Goal: Task Accomplishment & Management: Manage account settings

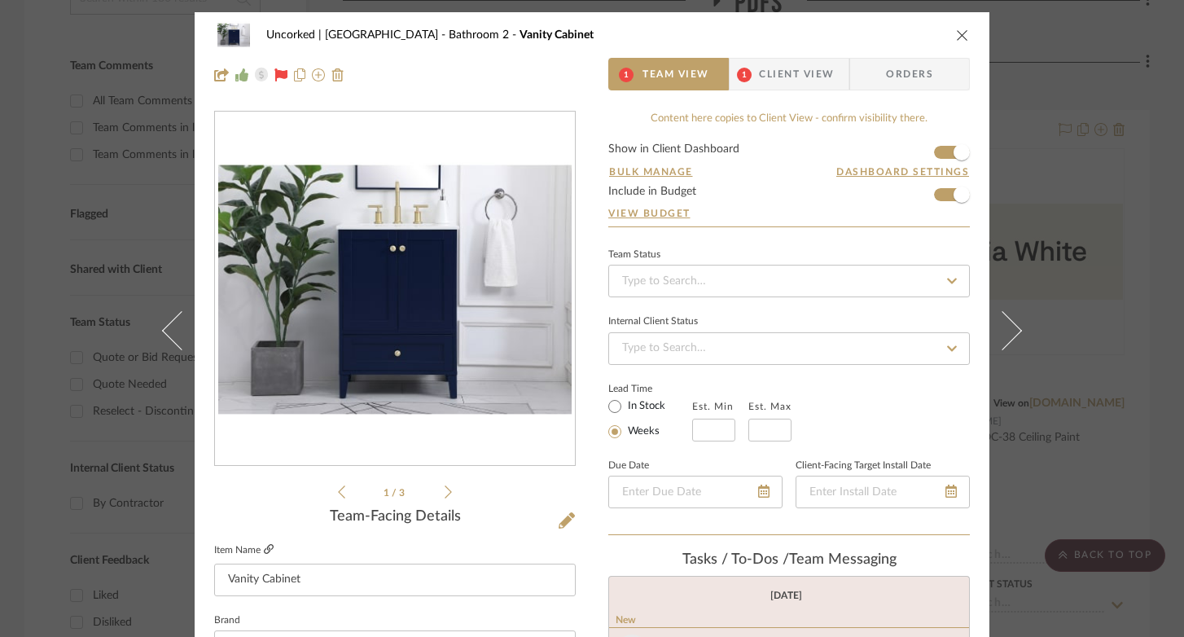
click at [264, 550] on icon at bounding box center [269, 549] width 10 height 10
click at [956, 30] on icon "close" at bounding box center [962, 34] width 13 height 13
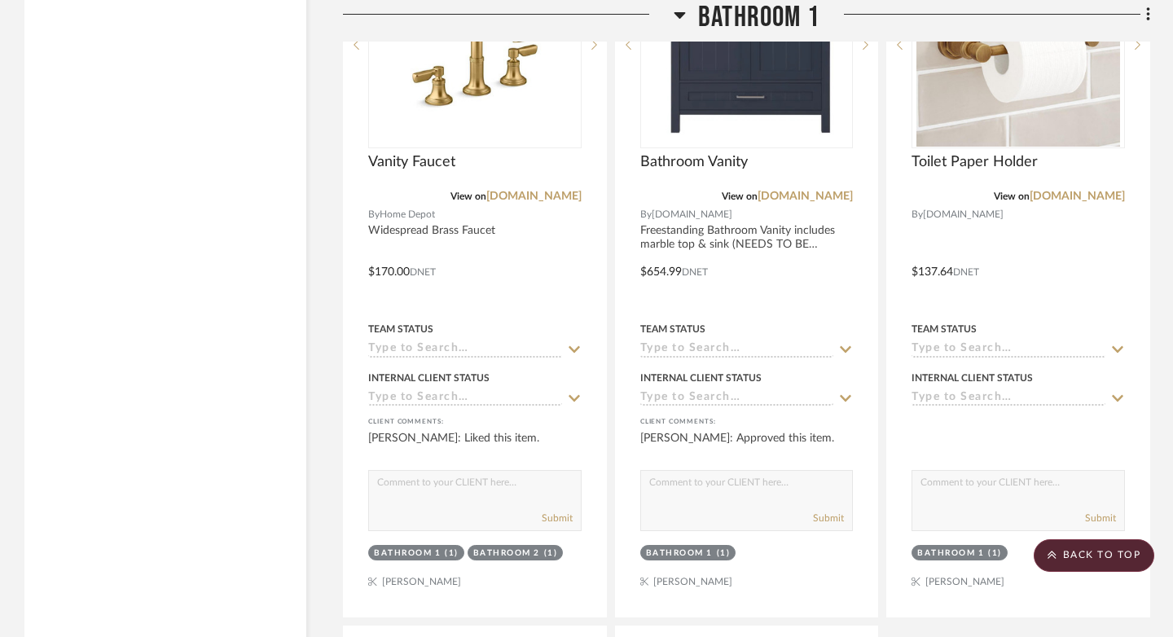
scroll to position [3371, 0]
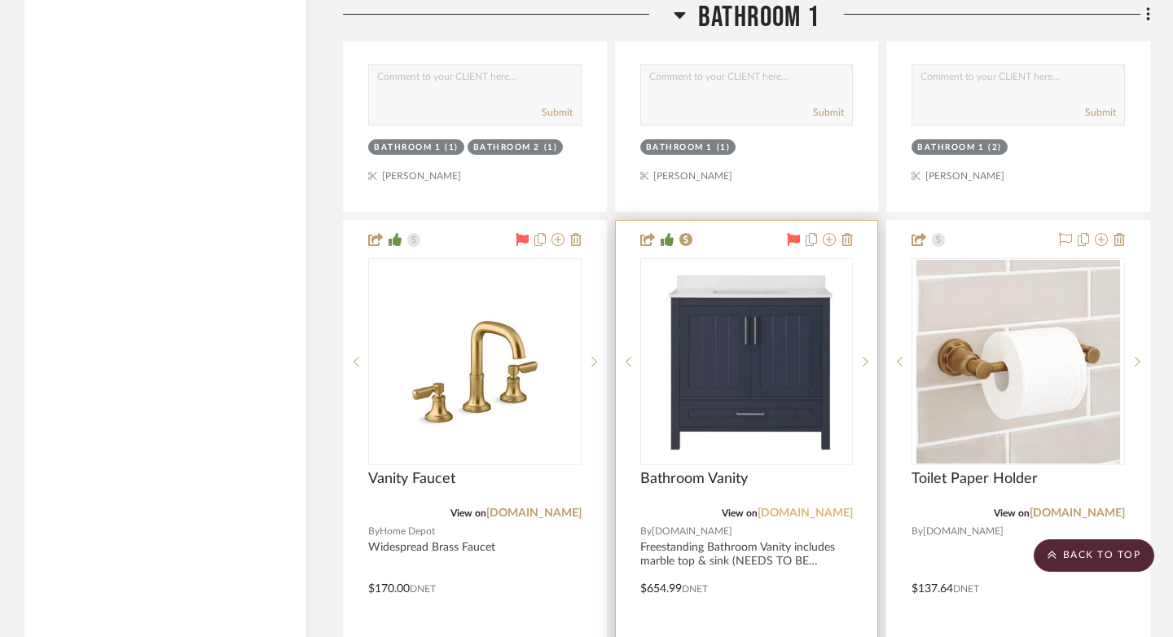
click at [818, 508] on link "[DOMAIN_NAME]" at bounding box center [804, 512] width 95 height 11
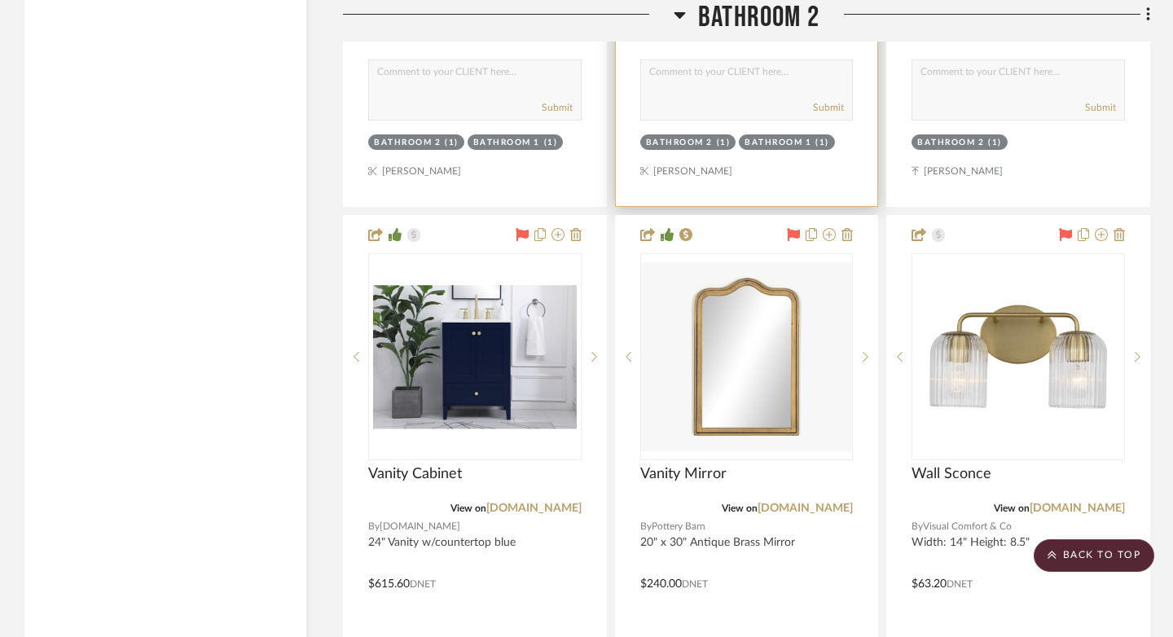
scroll to position [8003, 0]
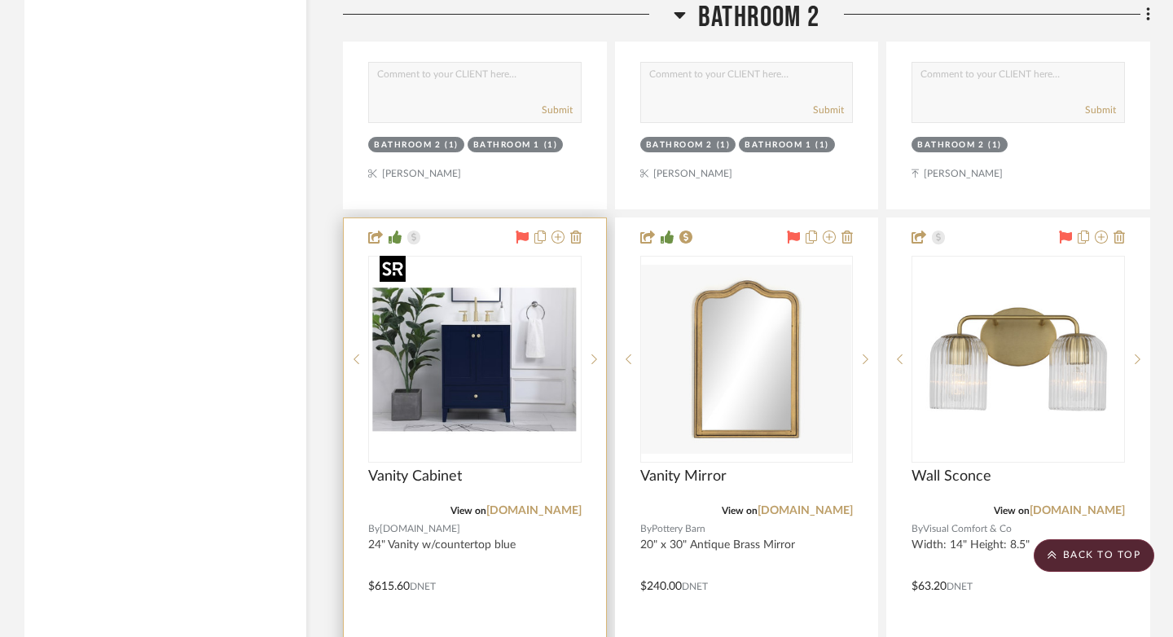
click at [476, 344] on img "0" at bounding box center [475, 359] width 204 height 204
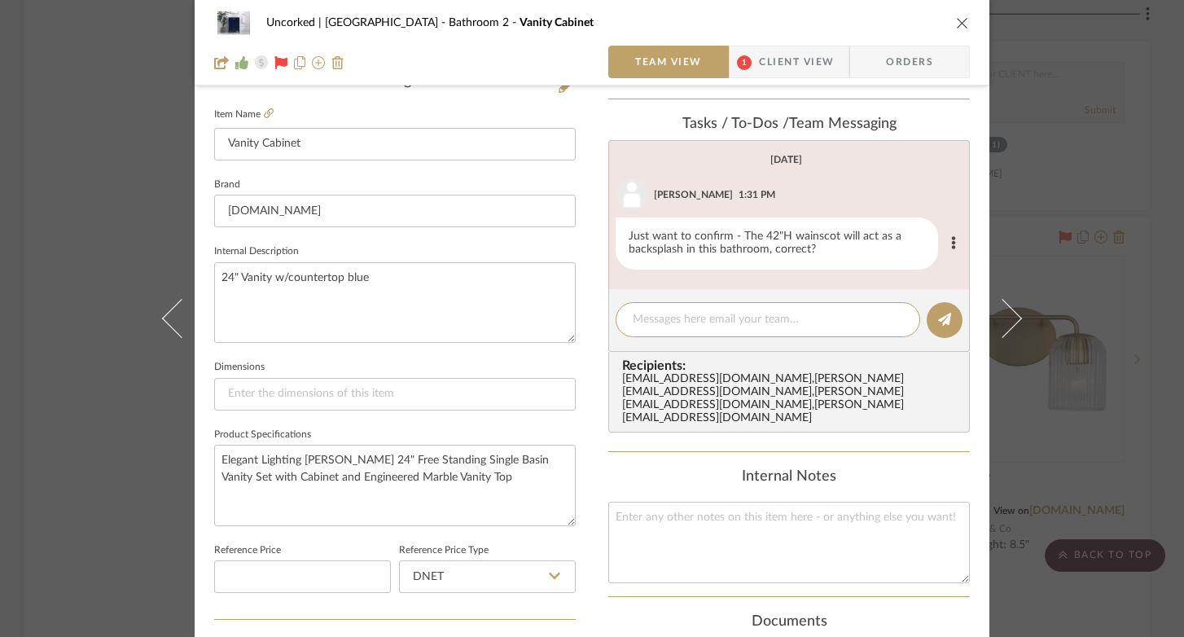
scroll to position [436, 0]
click at [956, 21] on icon "close" at bounding box center [962, 22] width 13 height 13
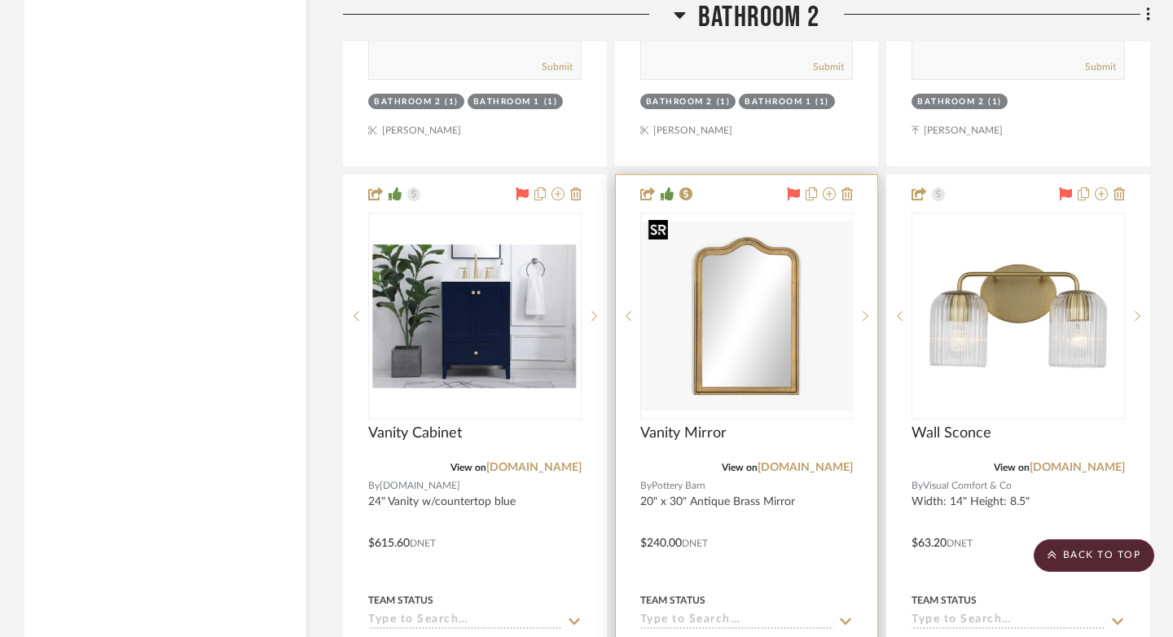
scroll to position [8047, 0]
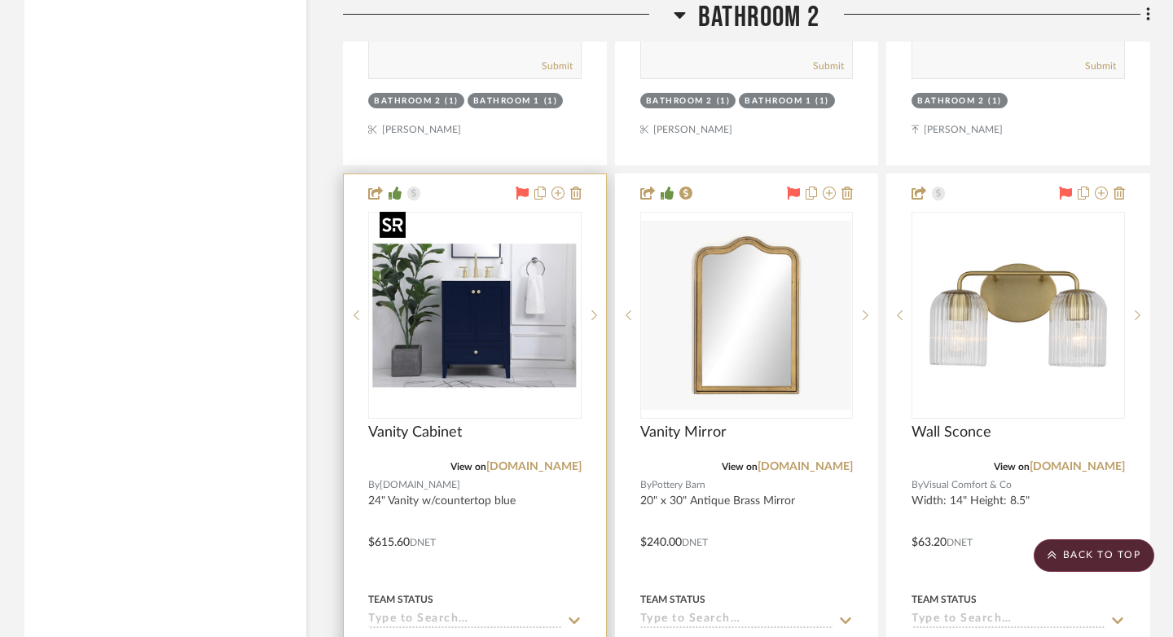
click at [456, 343] on img "0" at bounding box center [475, 315] width 204 height 204
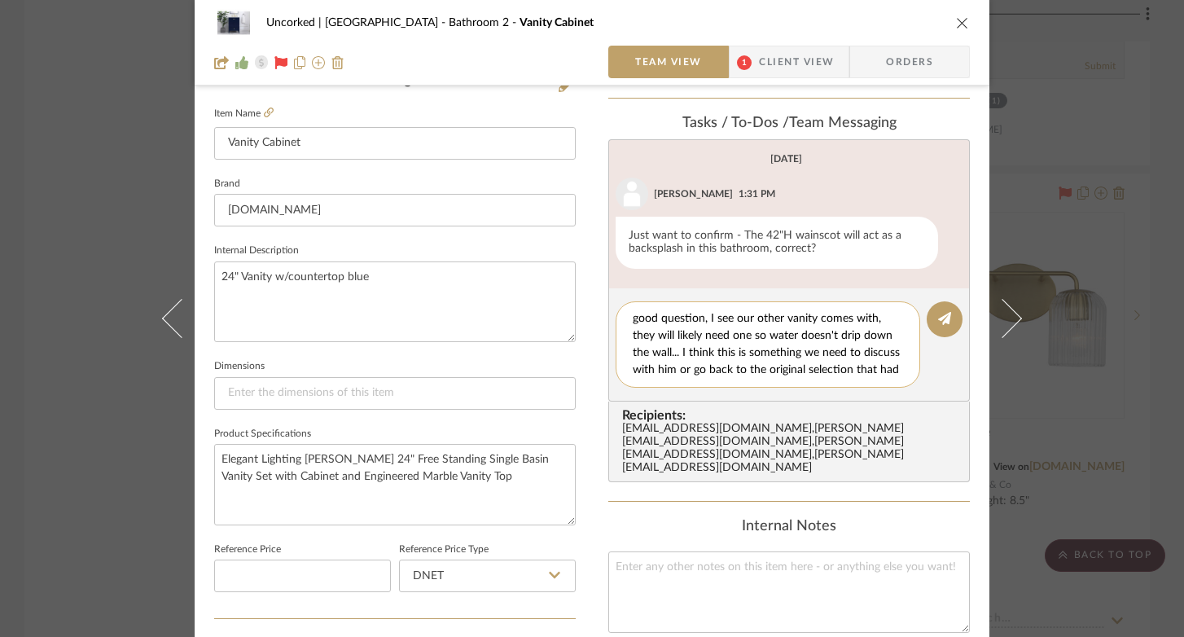
scroll to position [15, 0]
type textarea "good question, I see our other vanity comes with, they will likely need one so …"
click at [938, 324] on icon at bounding box center [944, 318] width 13 height 13
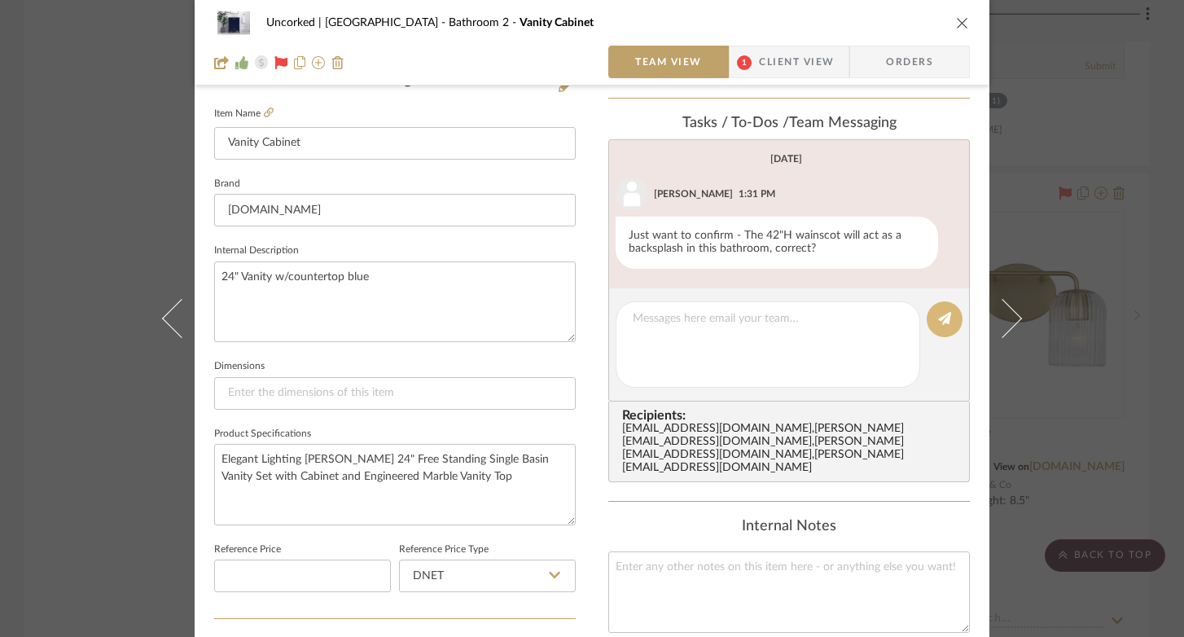
scroll to position [0, 0]
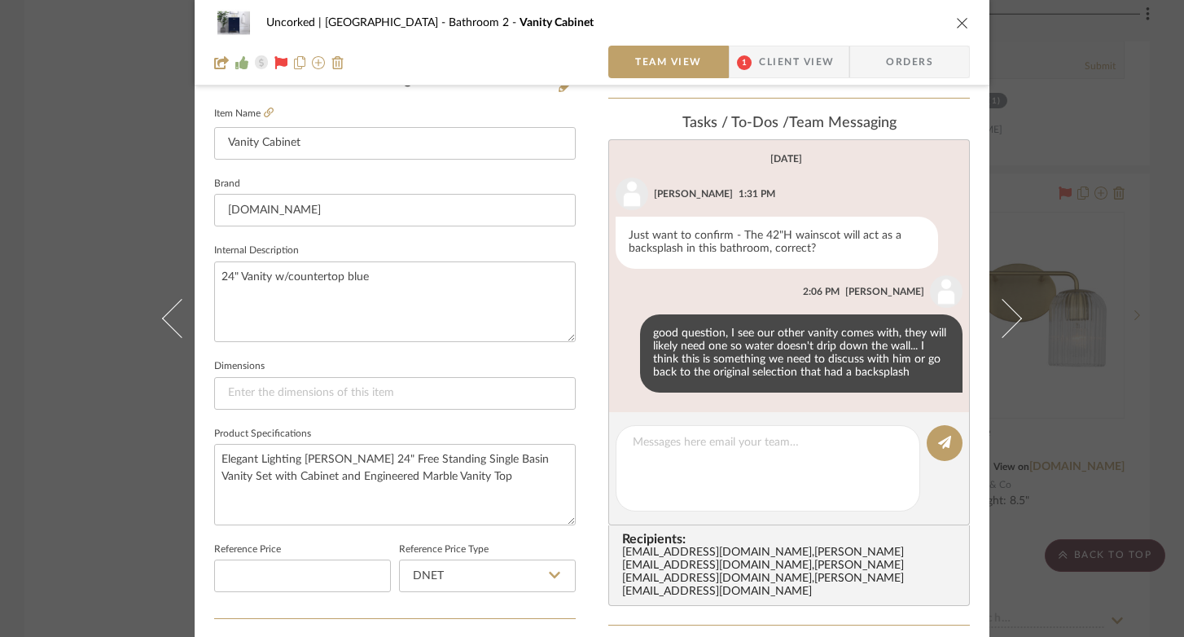
click at [92, 121] on div "Uncorked | Hermosa Beach Bathroom 2 Vanity Cabinet Team View 1 Client View Orde…" at bounding box center [592, 318] width 1184 height 637
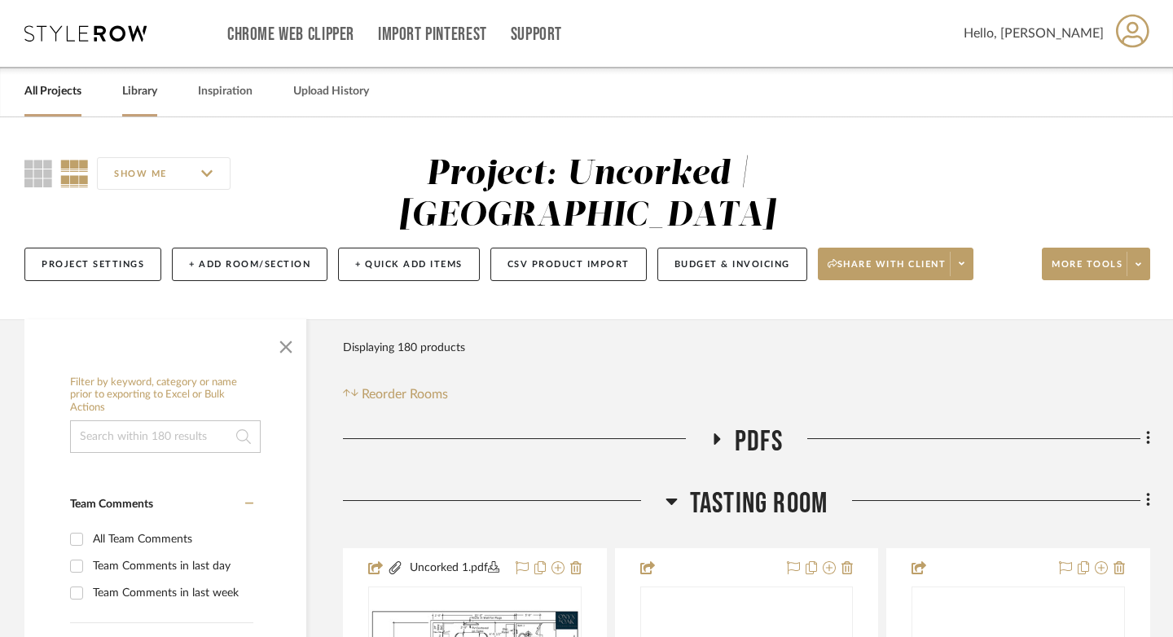
click at [135, 93] on link "Library" at bounding box center [139, 92] width 35 height 22
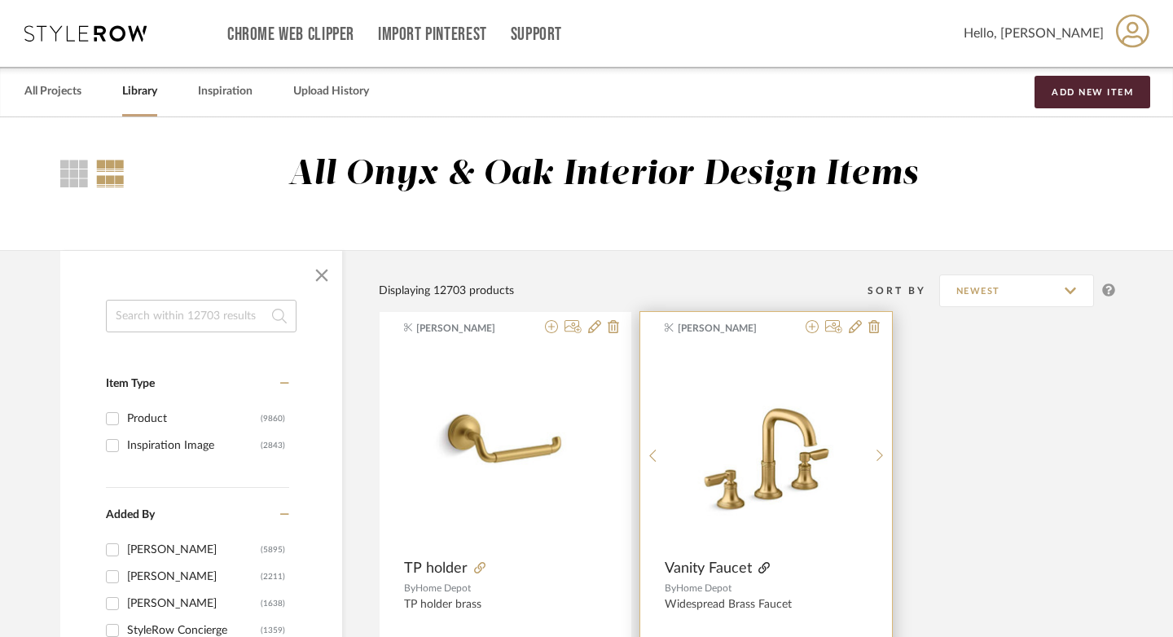
click at [758, 565] on icon at bounding box center [763, 567] width 11 height 11
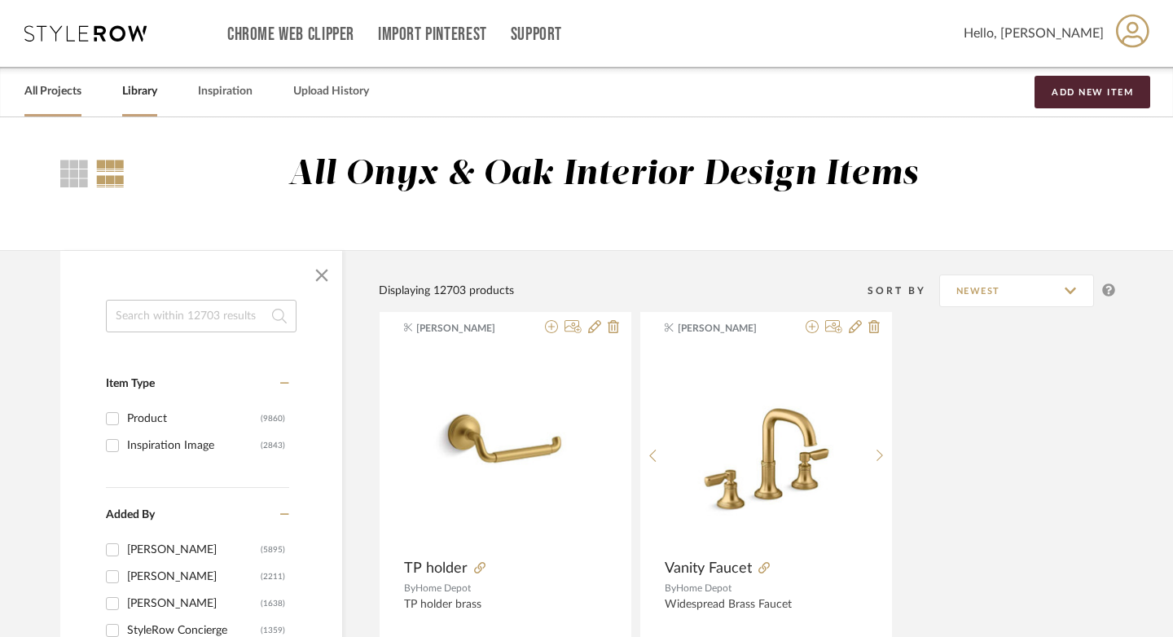
click at [54, 94] on link "All Projects" at bounding box center [52, 92] width 57 height 22
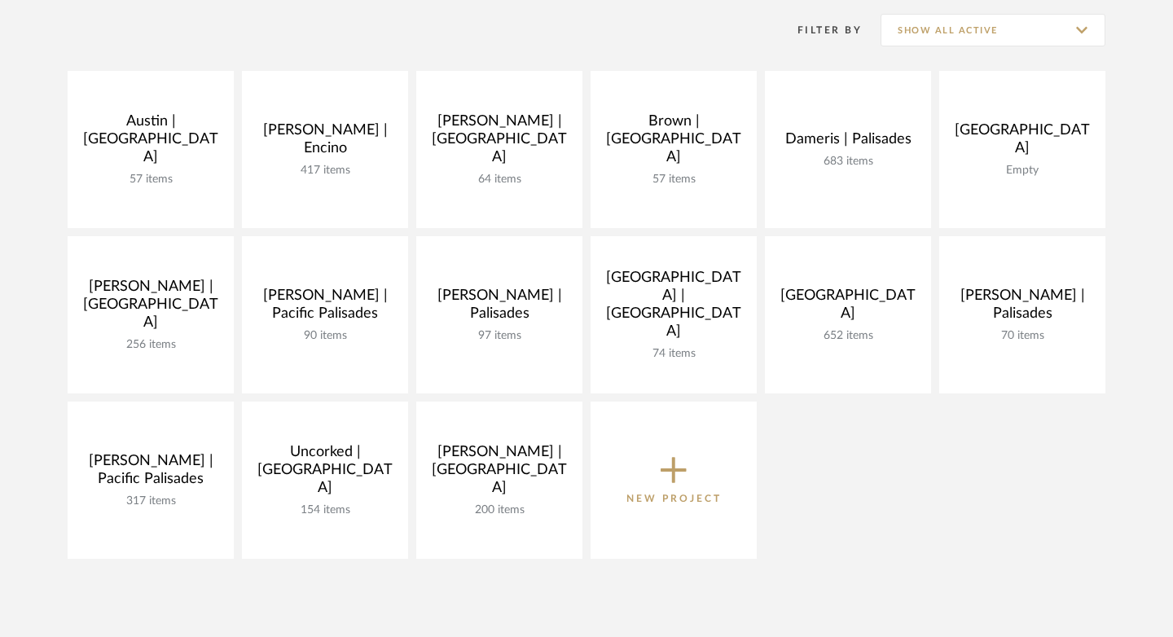
scroll to position [353, 0]
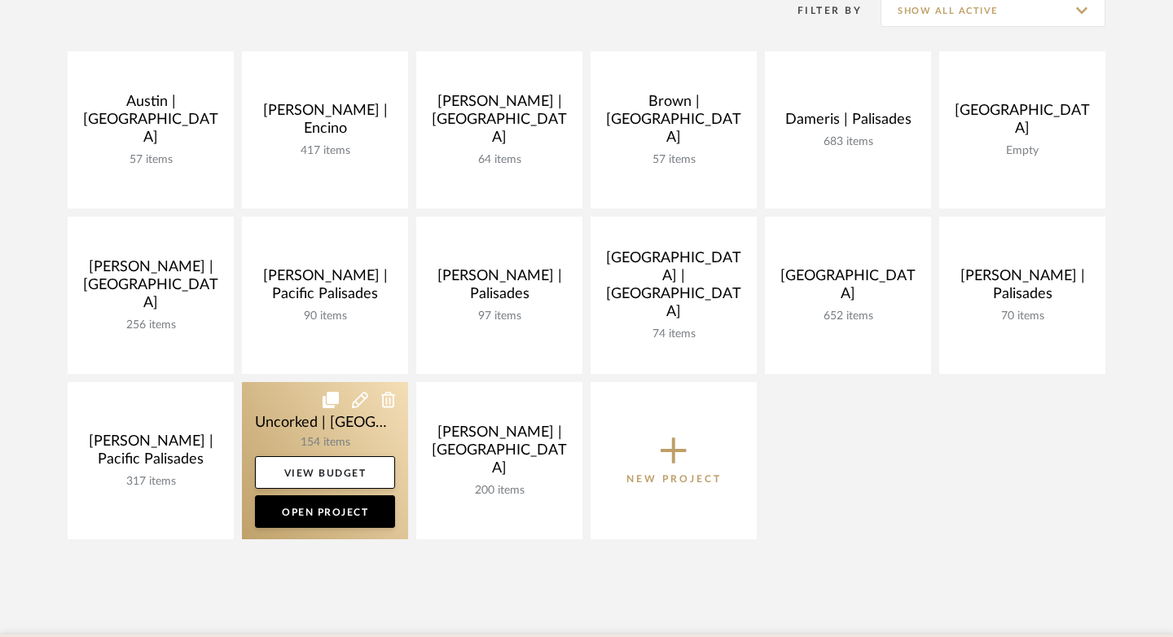
click at [340, 427] on link at bounding box center [325, 460] width 166 height 157
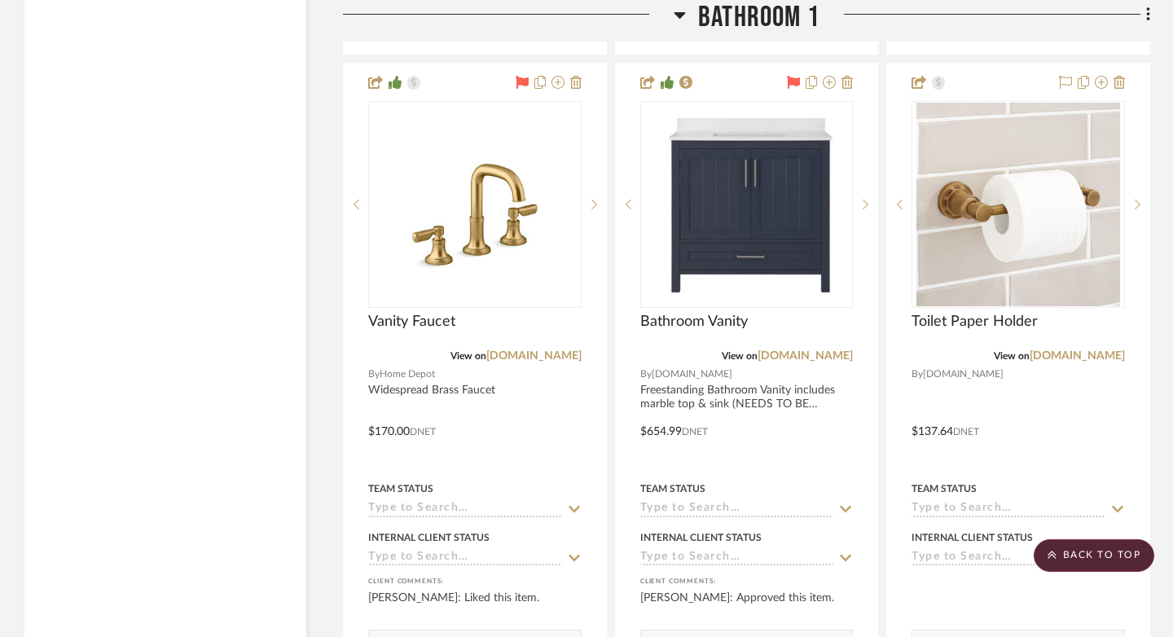
scroll to position [3505, 0]
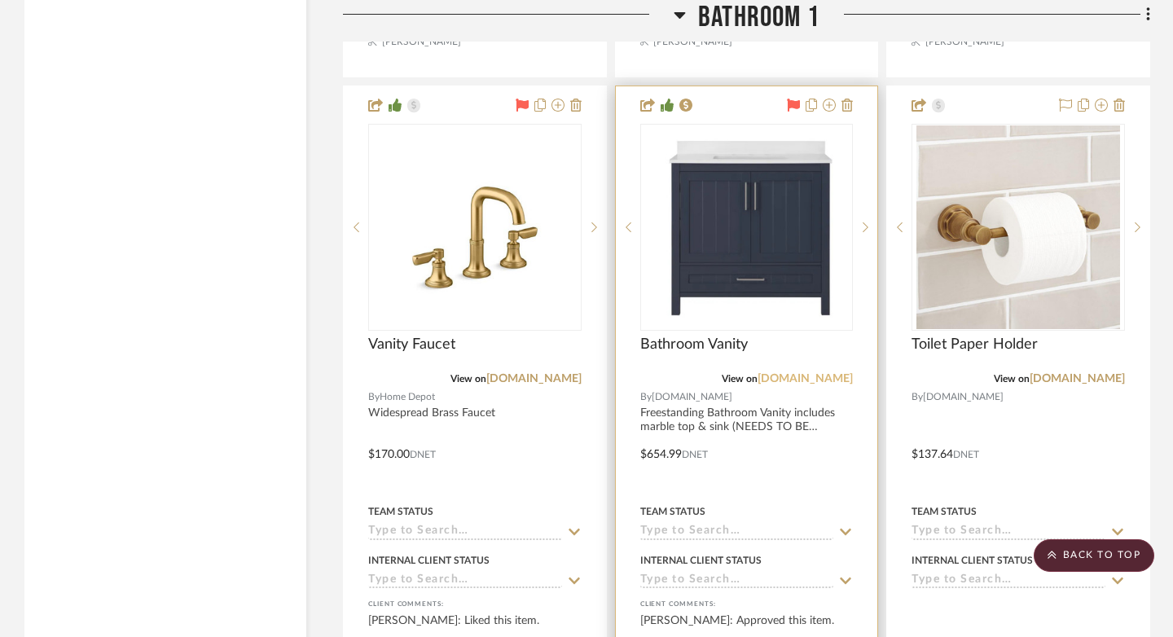
click at [835, 374] on link "[DOMAIN_NAME]" at bounding box center [804, 378] width 95 height 11
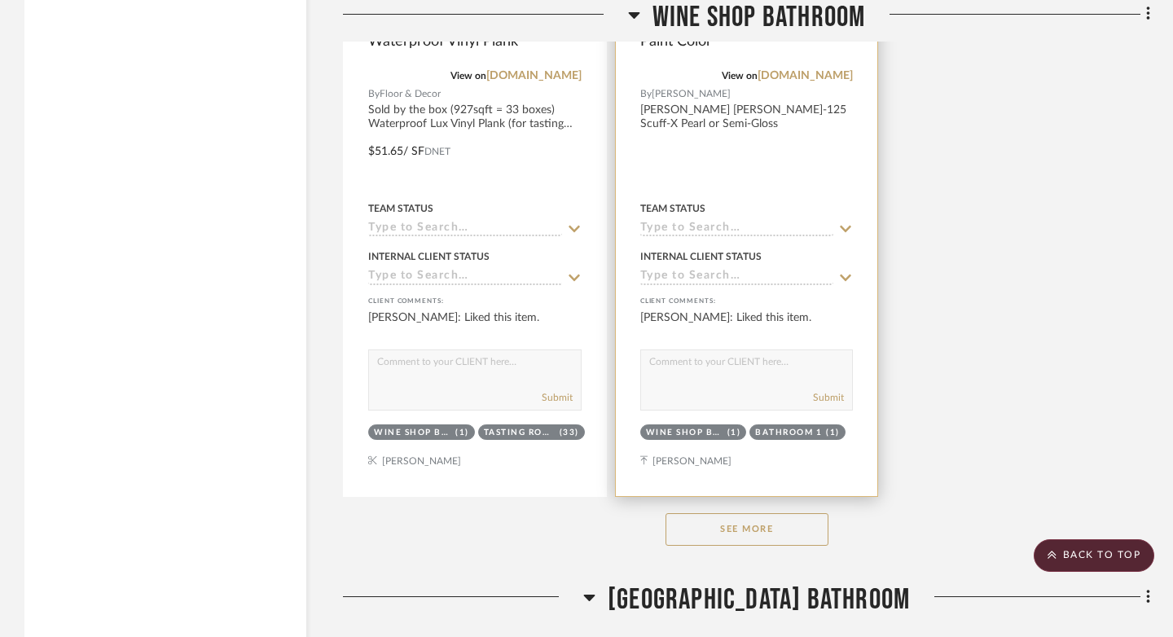
scroll to position [13897, 0]
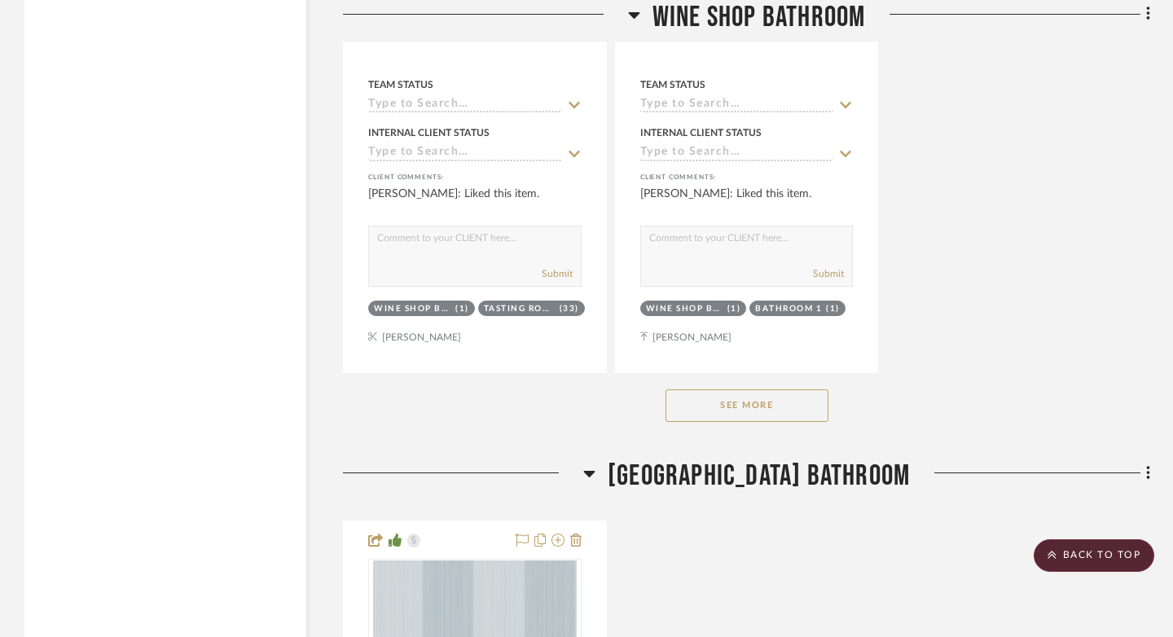
click at [751, 389] on button "See More" at bounding box center [746, 405] width 163 height 33
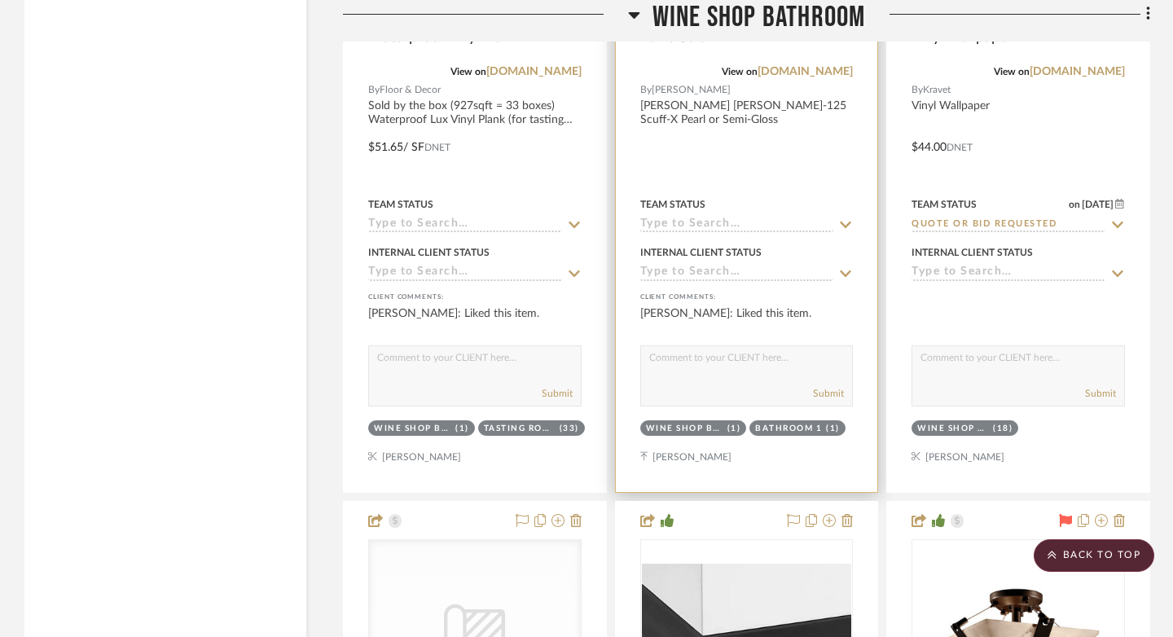
scroll to position [13770, 0]
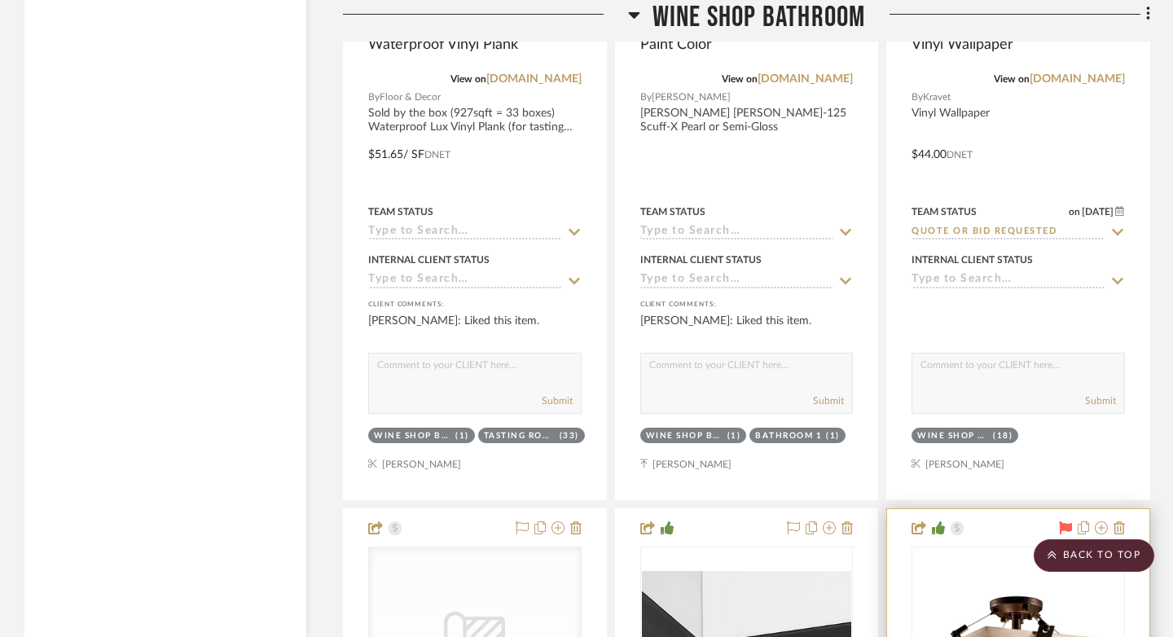
click at [1061, 521] on icon at bounding box center [1065, 527] width 13 height 13
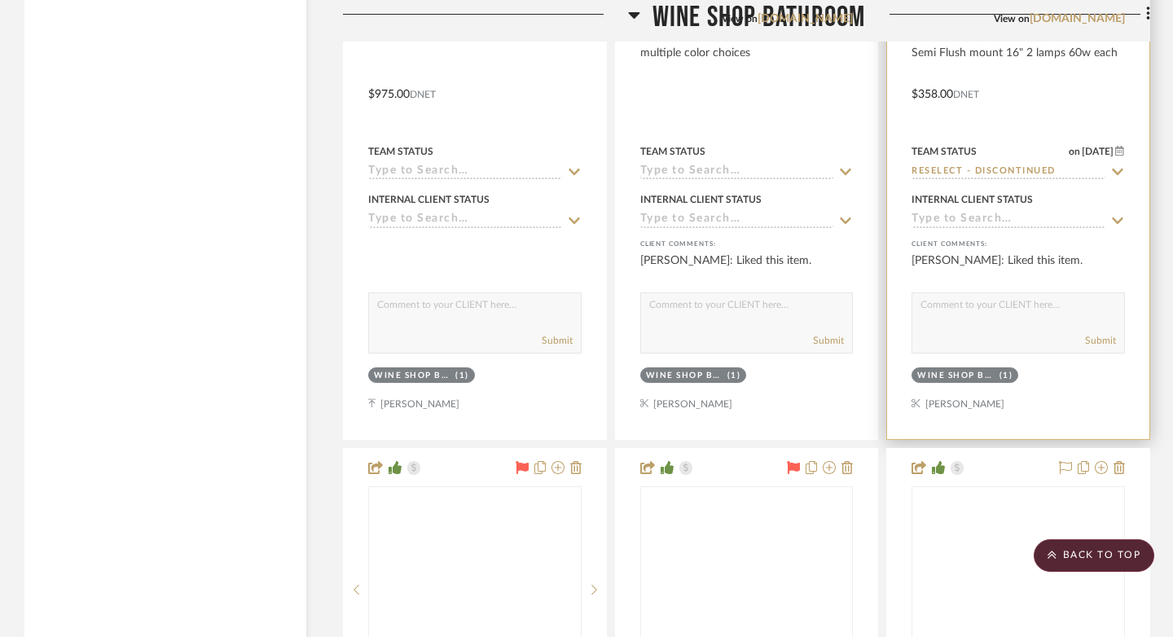
scroll to position [14700, 0]
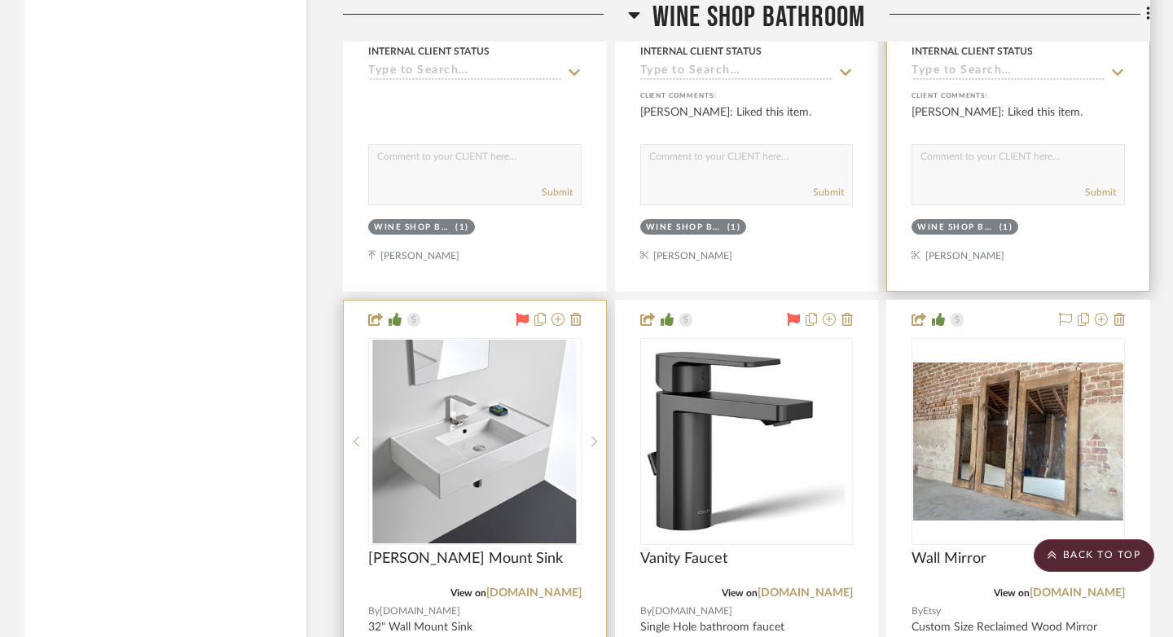
click at [517, 313] on icon at bounding box center [521, 319] width 13 height 13
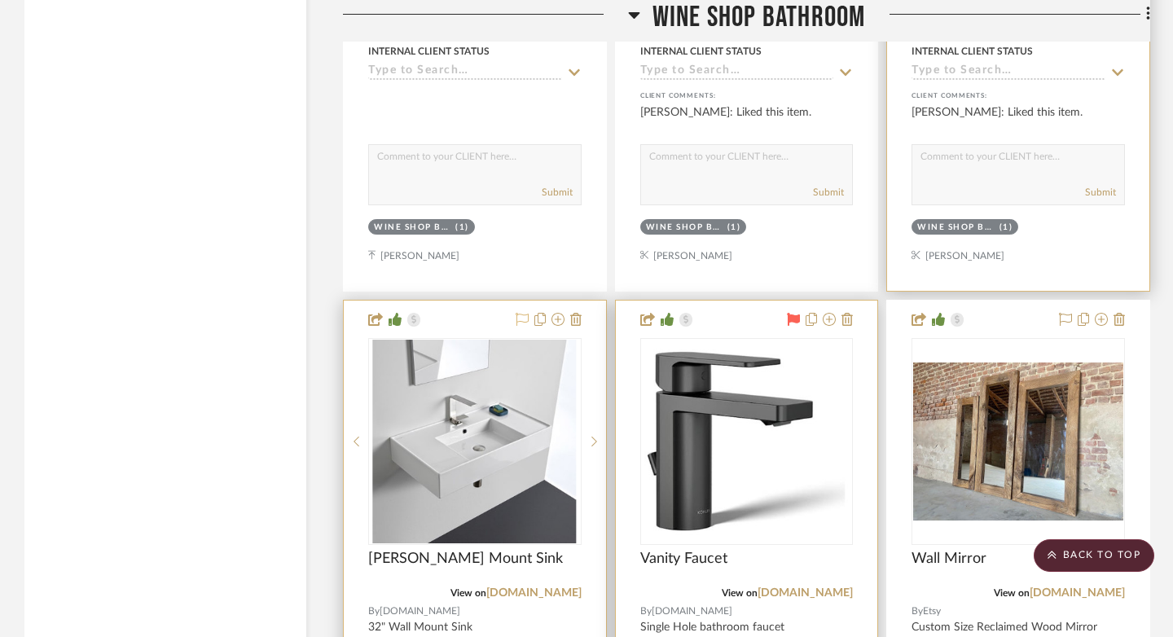
click at [795, 313] on icon at bounding box center [793, 319] width 13 height 13
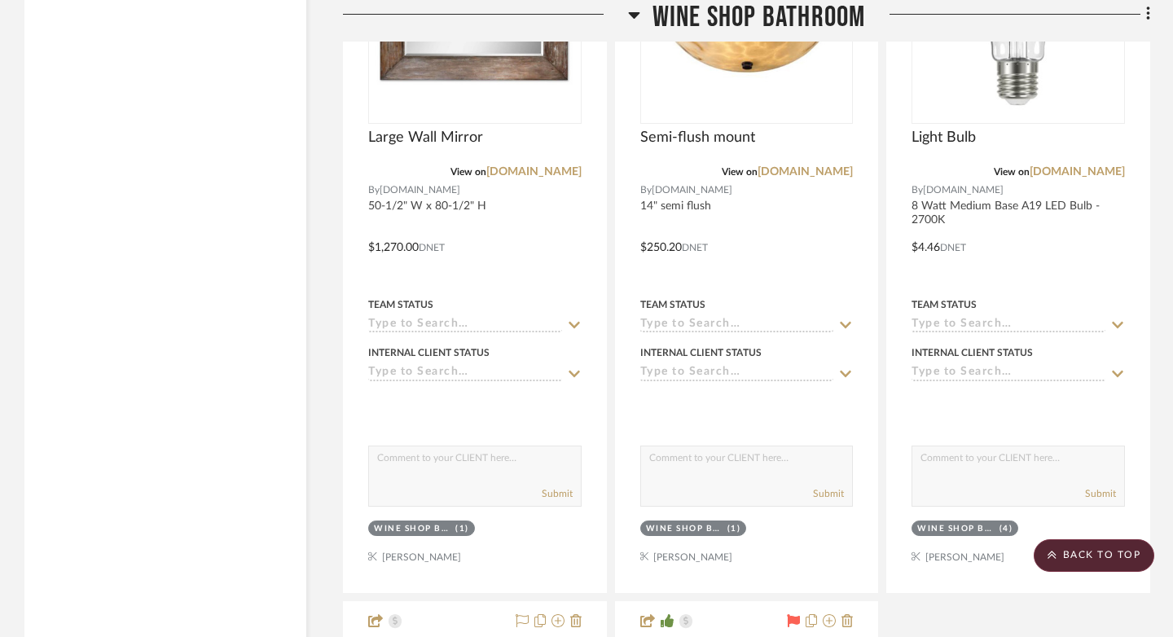
scroll to position [16232, 0]
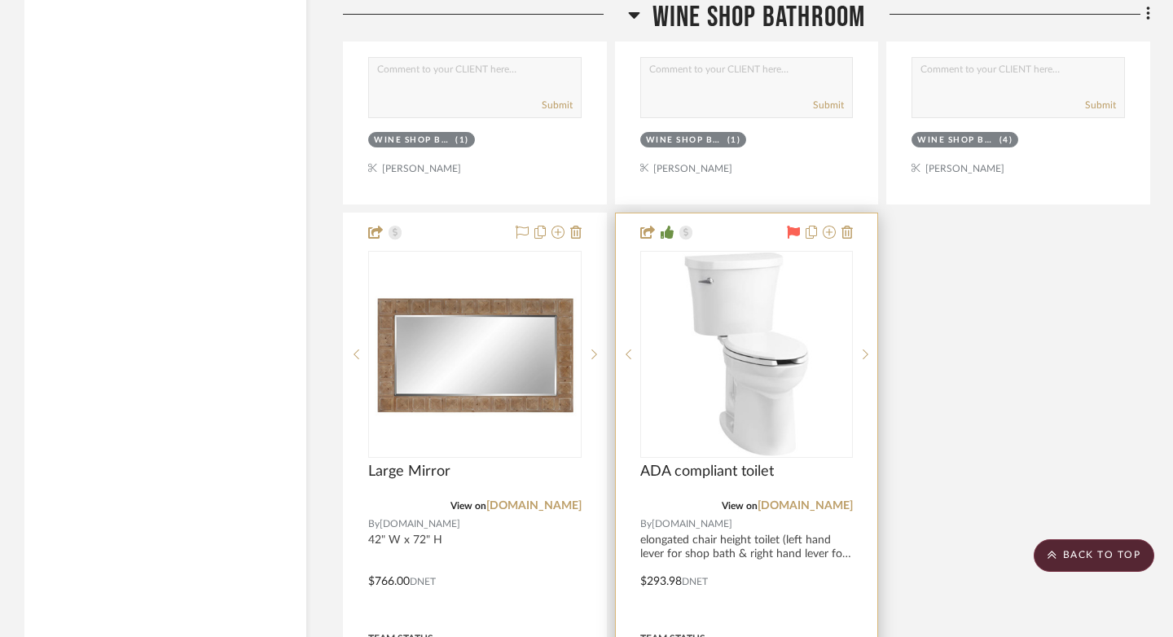
click at [791, 226] on icon at bounding box center [793, 232] width 13 height 13
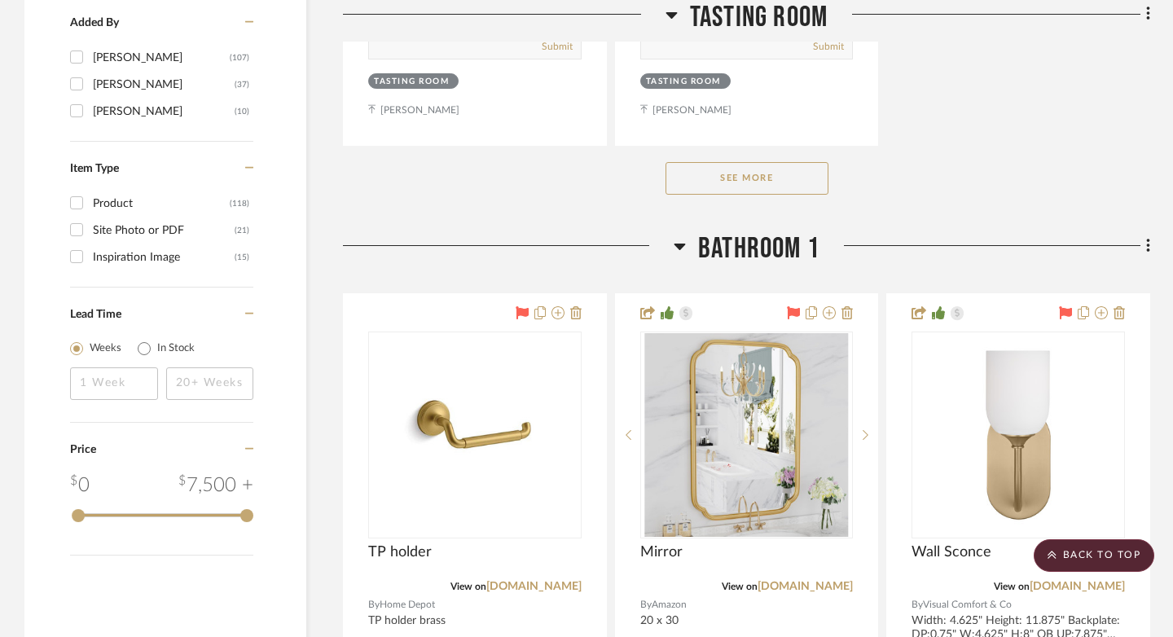
scroll to position [2102, 0]
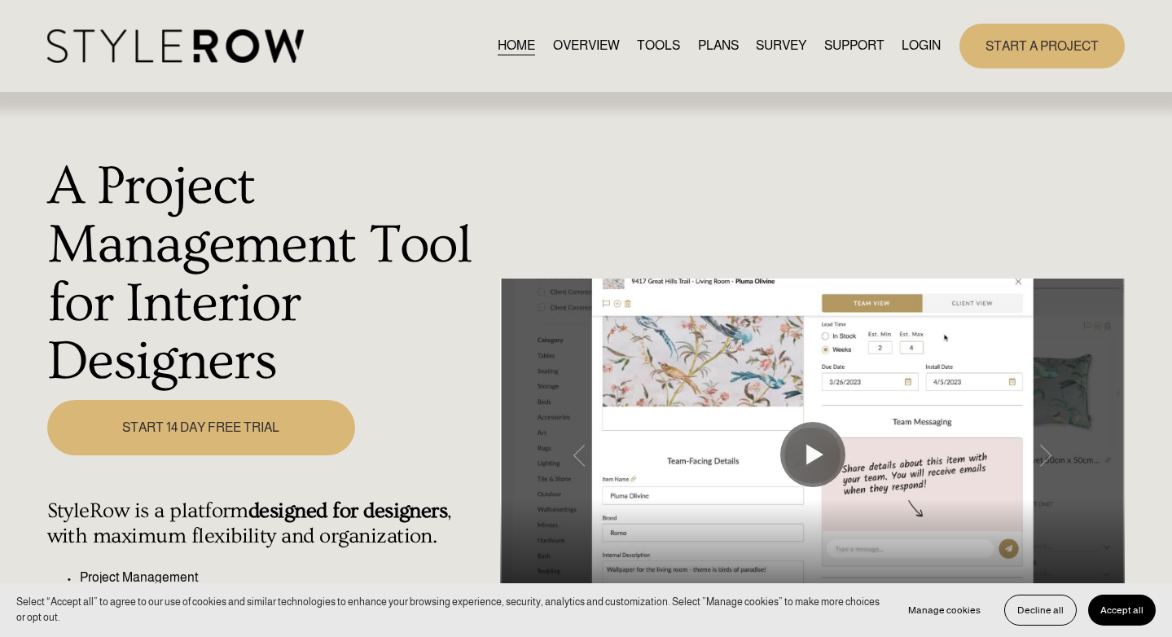
click at [922, 47] on link "LOGIN" at bounding box center [920, 46] width 39 height 22
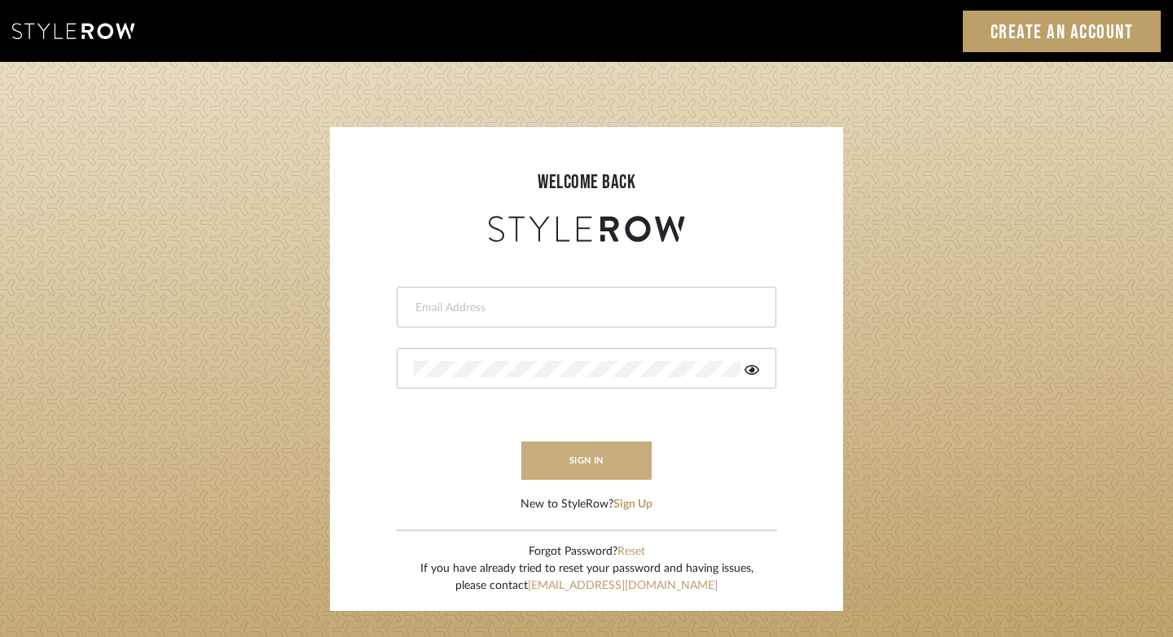
type input "felicia@onyxandoakinteriors.com"
drag, startPoint x: 599, startPoint y: 460, endPoint x: 287, endPoint y: 49, distance: 516.6
click at [287, 49] on stylerow-auth-root "Sign In Create an Account welcome back felicia@onyxandoakinteriors.com sign in …" at bounding box center [586, 467] width 1173 height 935
click at [590, 459] on button "sign in" at bounding box center [586, 460] width 130 height 38
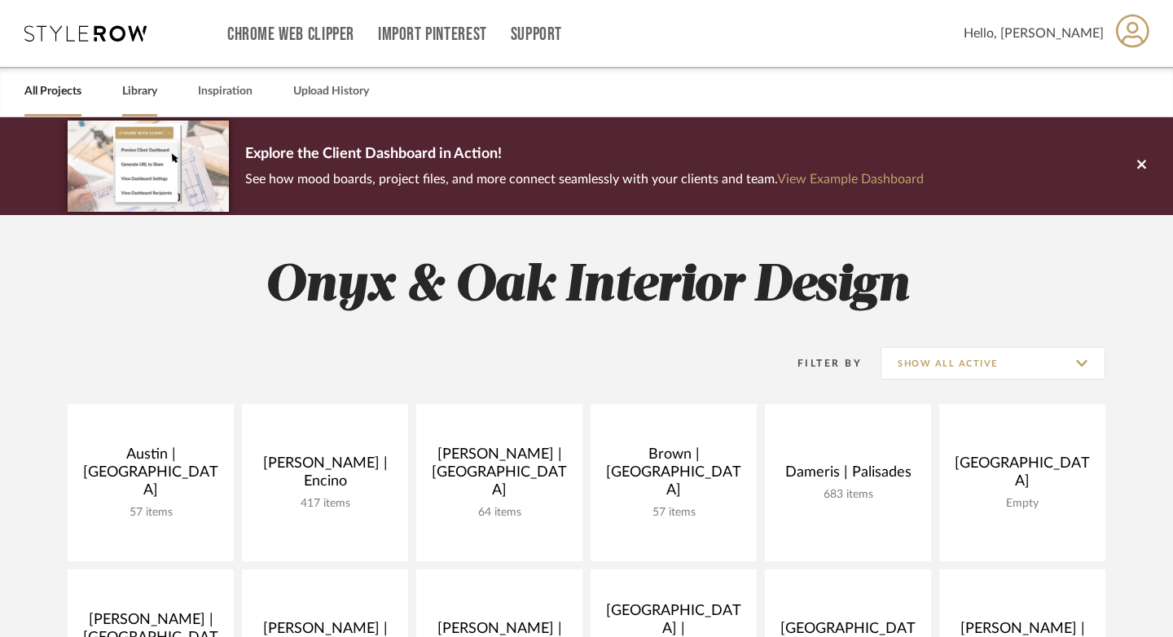
click at [128, 88] on link "Library" at bounding box center [139, 92] width 35 height 22
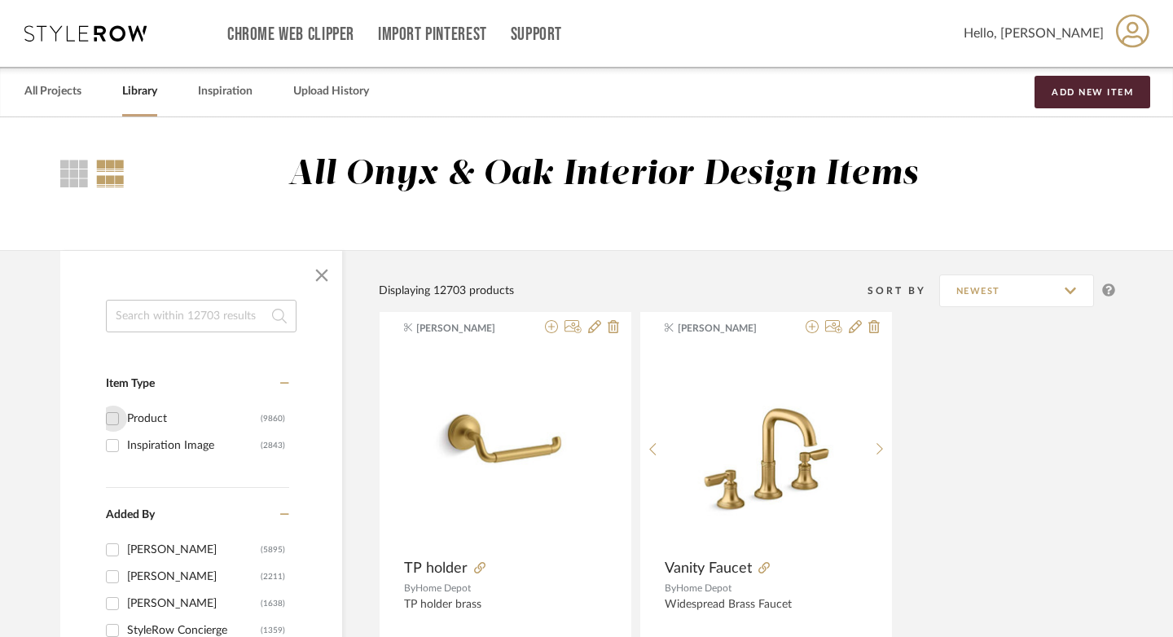
click at [99, 417] on input "Product (9860)" at bounding box center [112, 418] width 26 height 26
checkbox input "true"
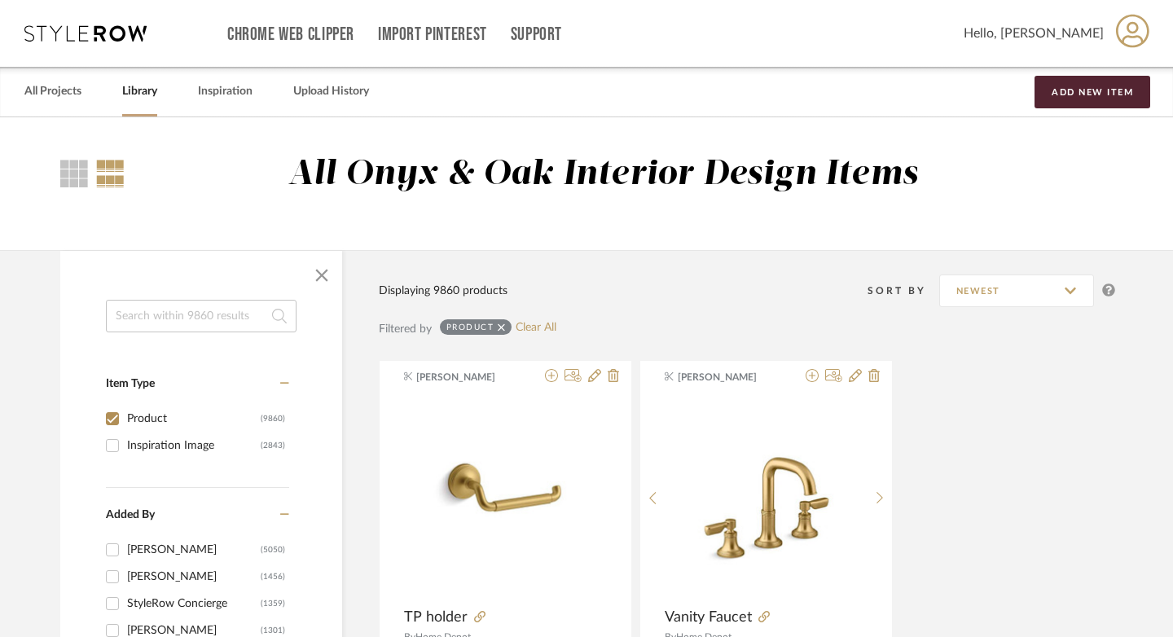
click at [194, 317] on input at bounding box center [201, 316] width 191 height 33
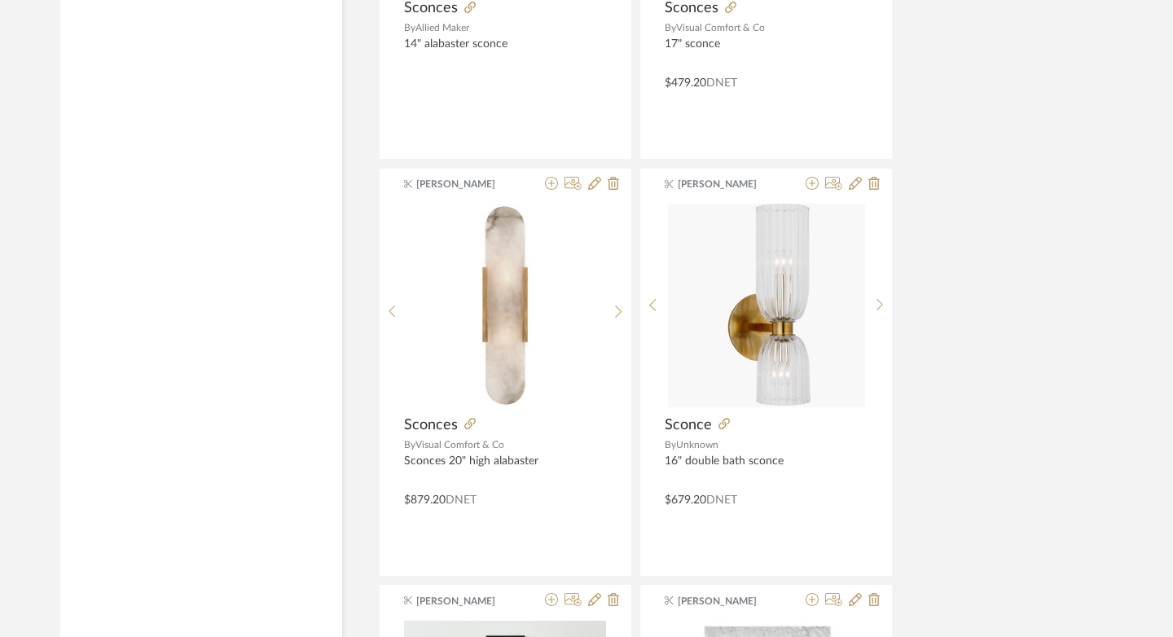
scroll to position [4884, 0]
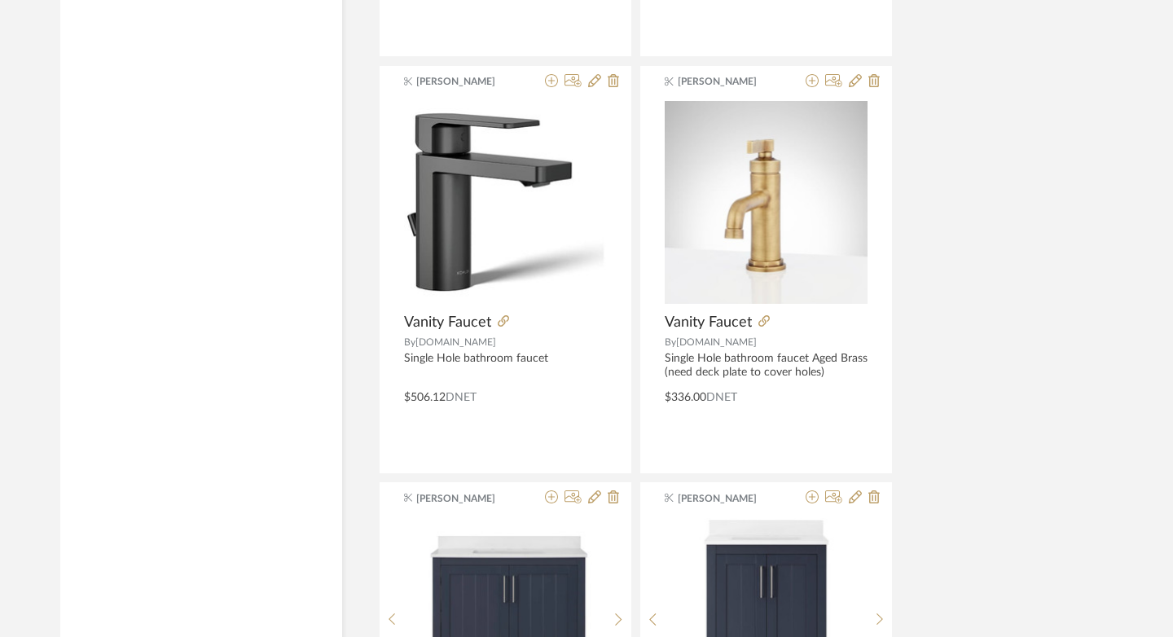
scroll to position [9882, 0]
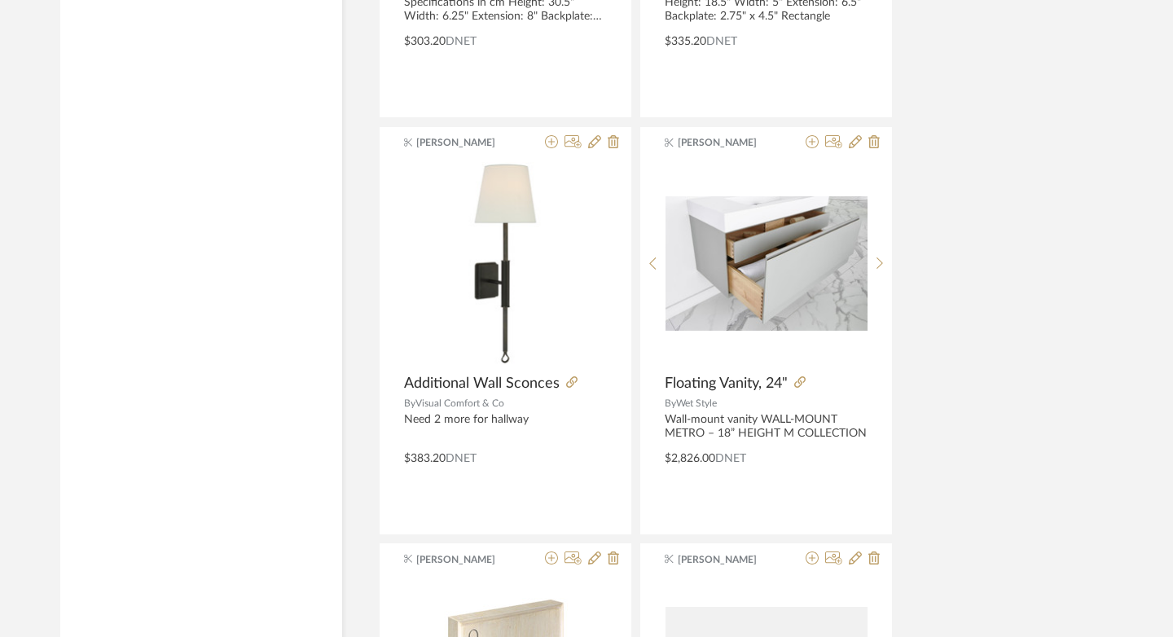
scroll to position [14880, 0]
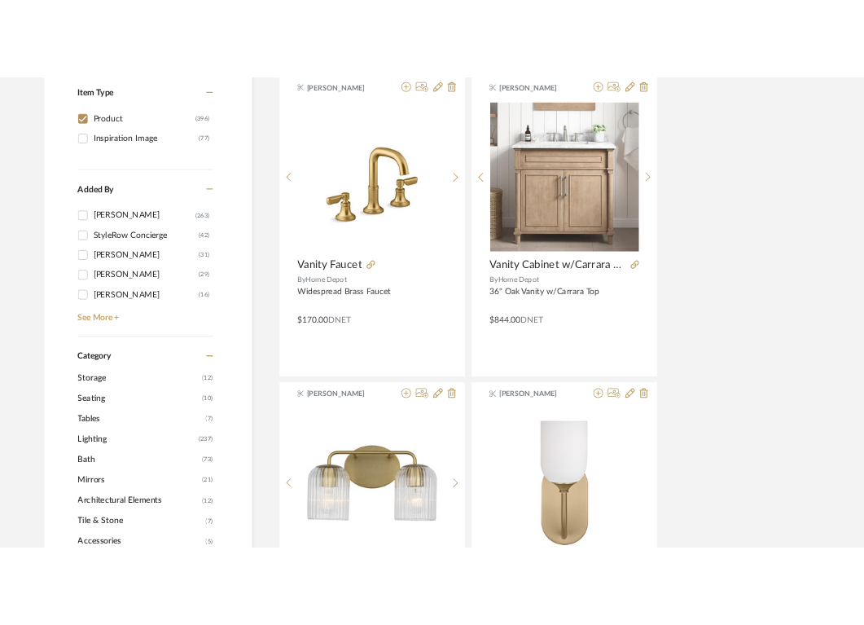
scroll to position [0, 0]
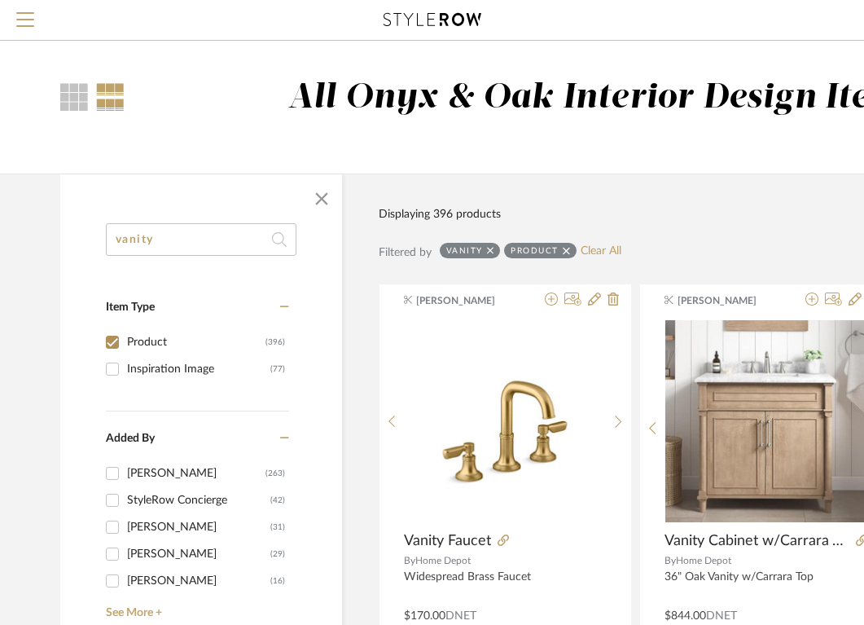
drag, startPoint x: 208, startPoint y: 247, endPoint x: 13, endPoint y: 244, distance: 195.4
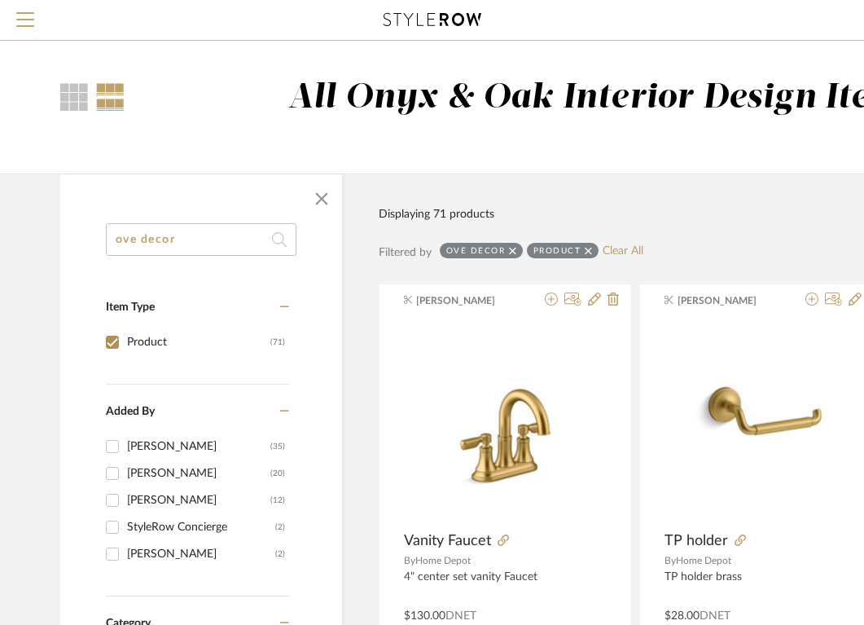
drag, startPoint x: 204, startPoint y: 244, endPoint x: 13, endPoint y: 219, distance: 192.2
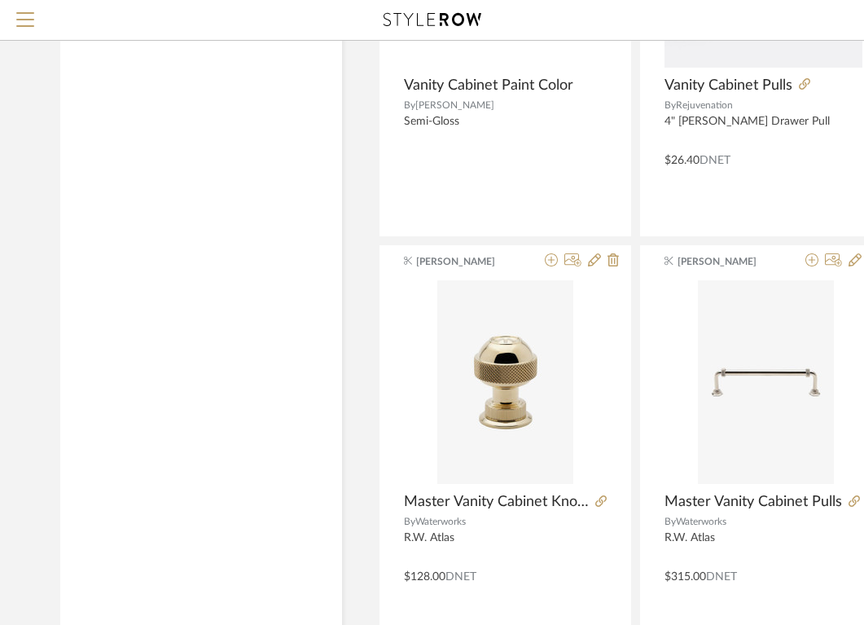
scroll to position [1839, 0]
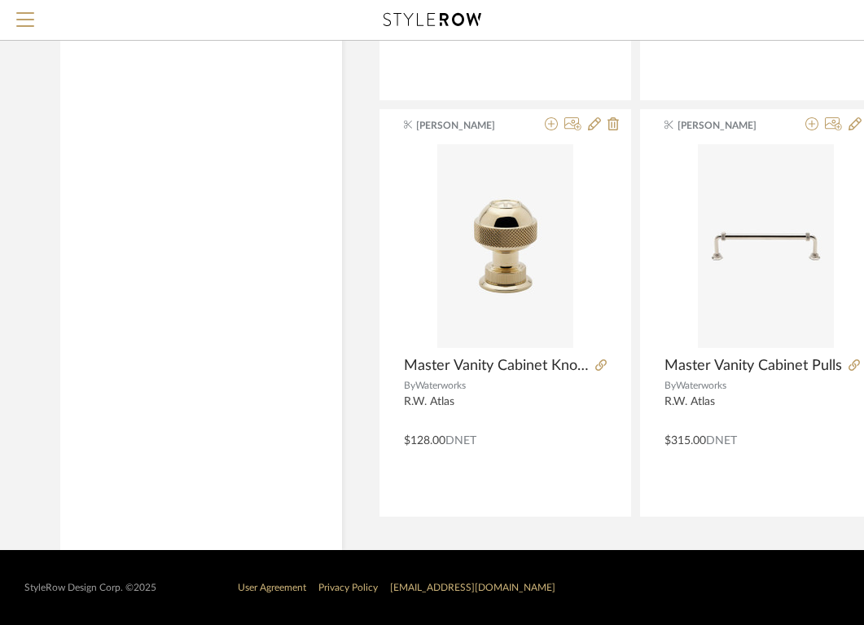
type input "vanity cabinet"
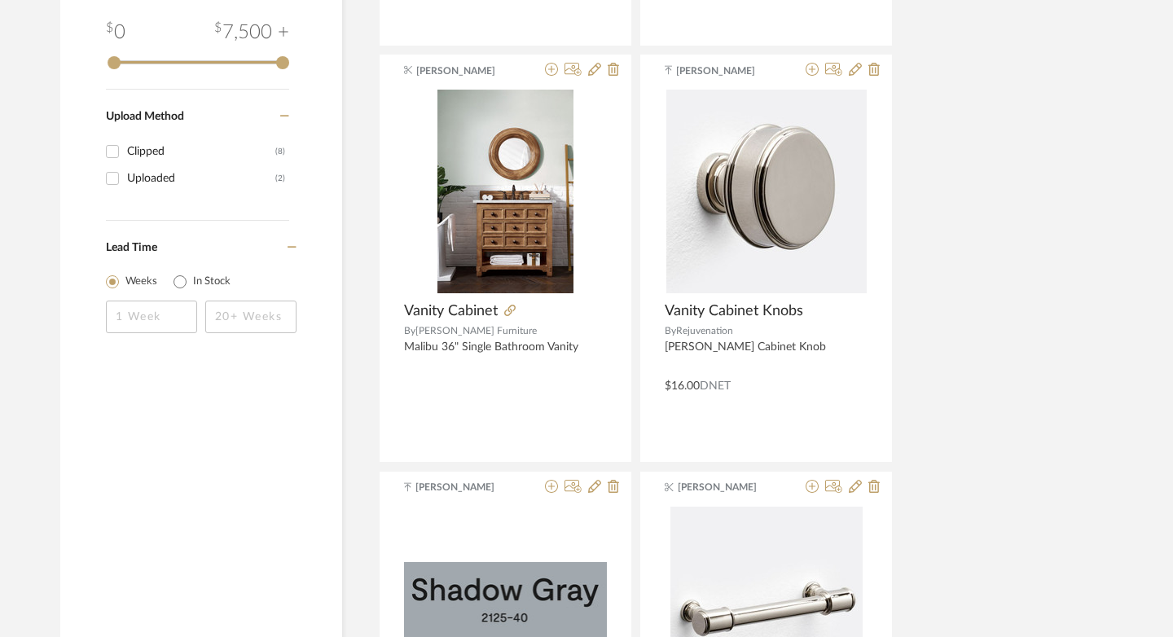
scroll to position [1092, 0]
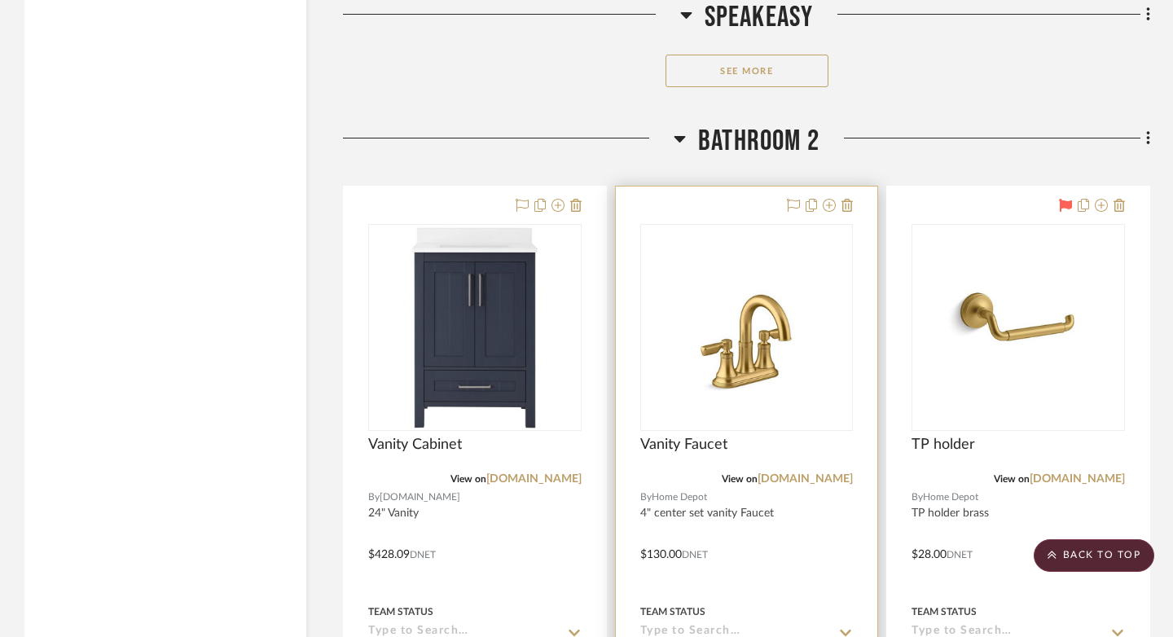
scroll to position [7386, 0]
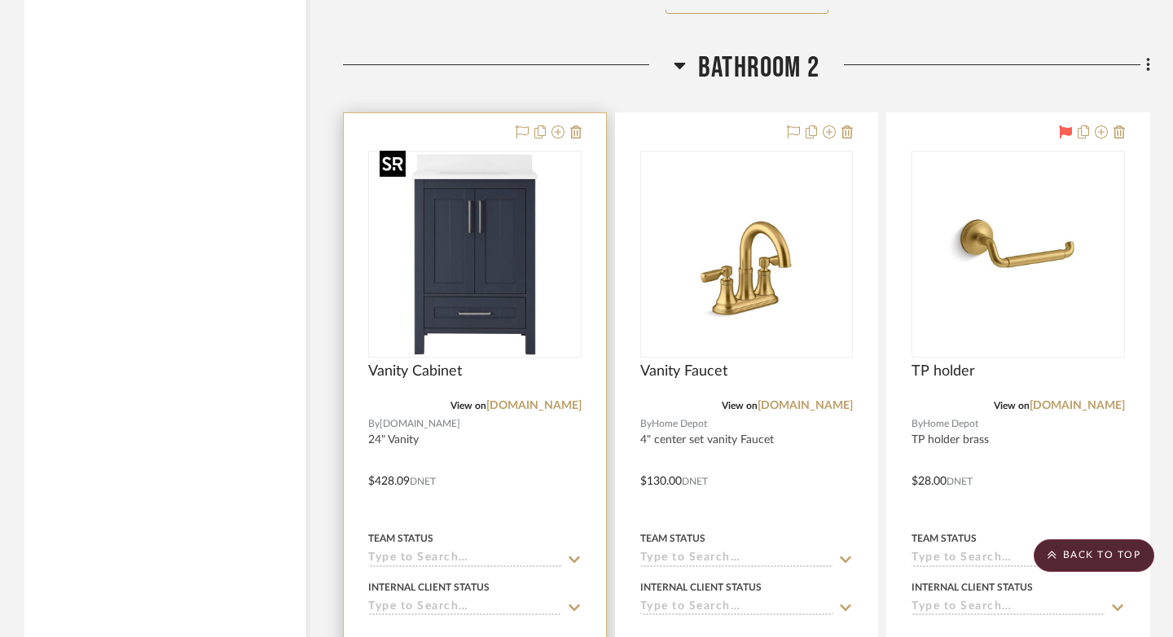
click at [432, 291] on img "0" at bounding box center [475, 254] width 204 height 204
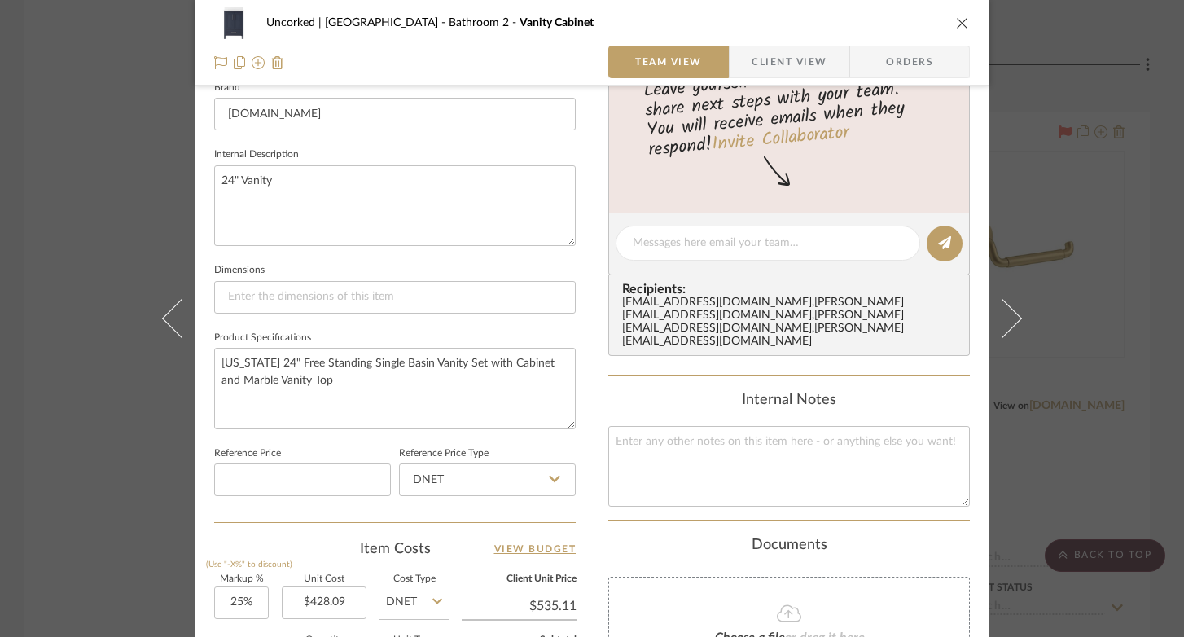
scroll to position [535, 0]
click at [683, 239] on textarea at bounding box center [768, 240] width 270 height 17
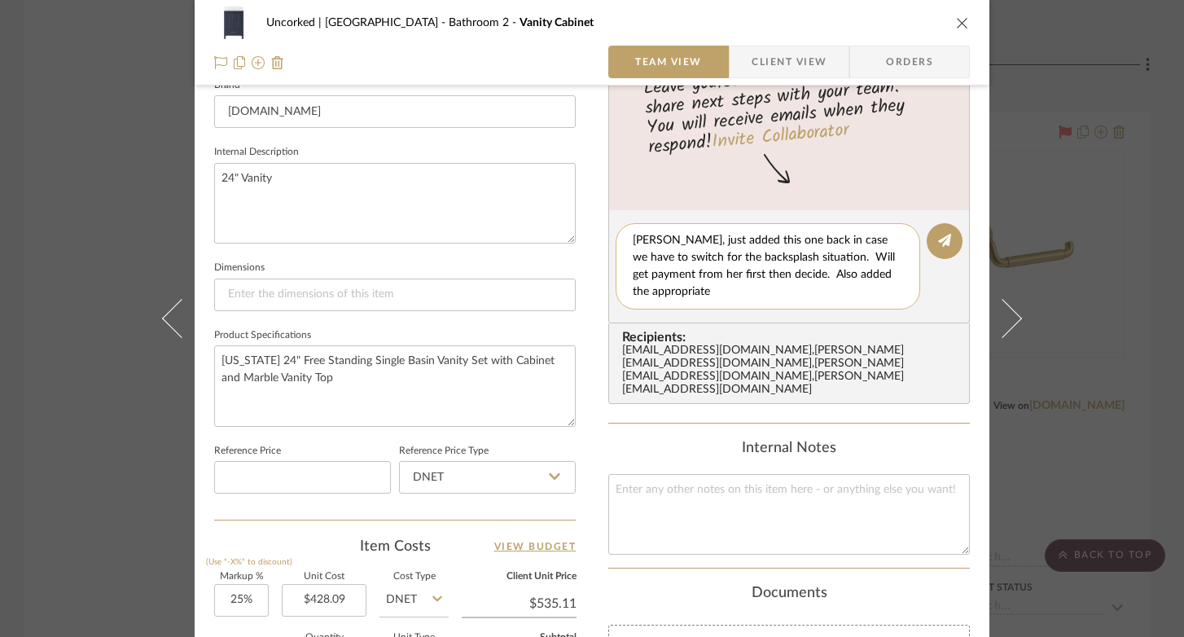
scroll to position [0, 0]
type textarea "[PERSON_NAME], just added this one back in case we have to switch for the backs…"
click at [945, 240] on icon at bounding box center [944, 240] width 13 height 13
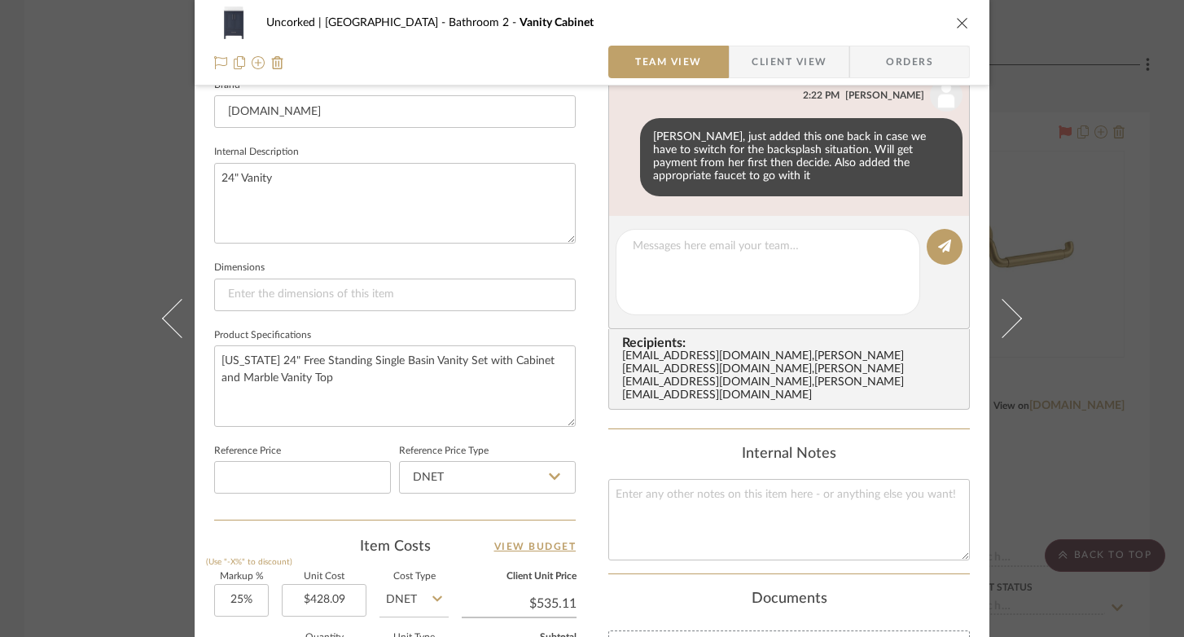
click at [956, 16] on icon "close" at bounding box center [962, 22] width 13 height 13
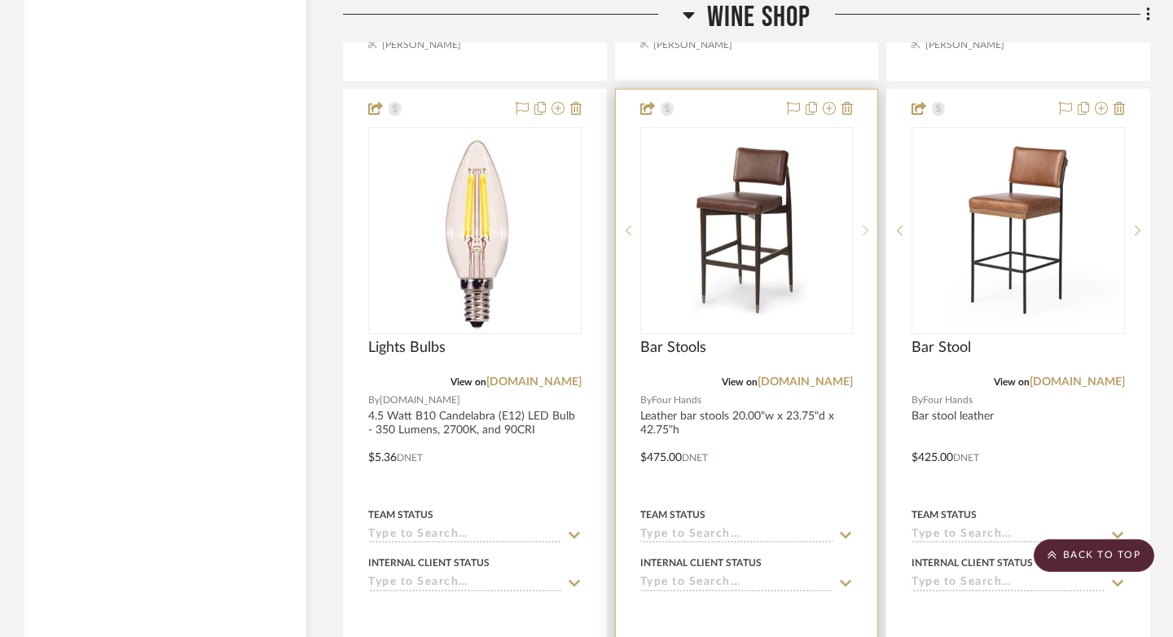
scroll to position [10442, 0]
